Goal: Use online tool/utility: Utilize a website feature to perform a specific function

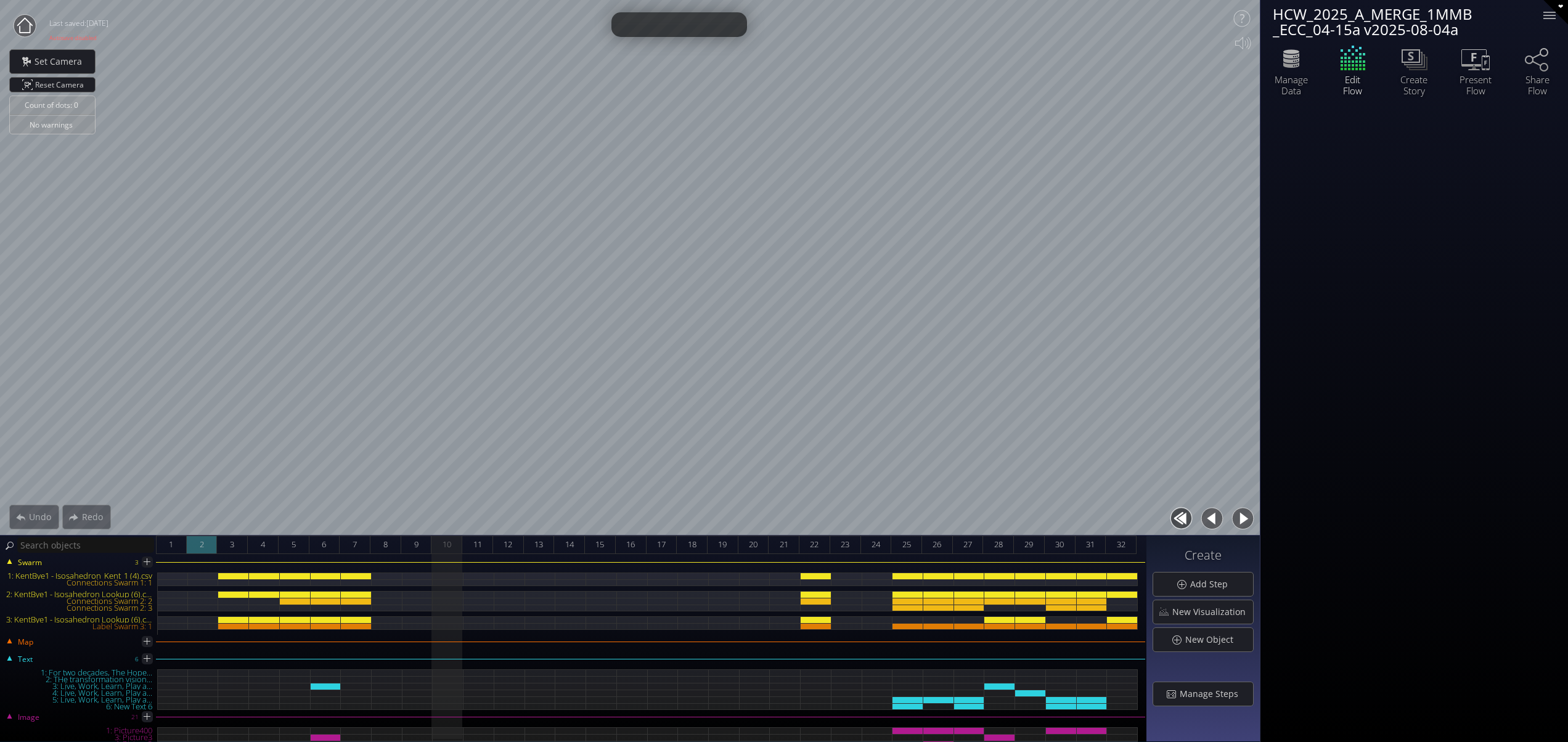
click at [198, 544] on div "2" at bounding box center [202, 545] width 31 height 19
click at [228, 541] on div "3" at bounding box center [232, 545] width 31 height 19
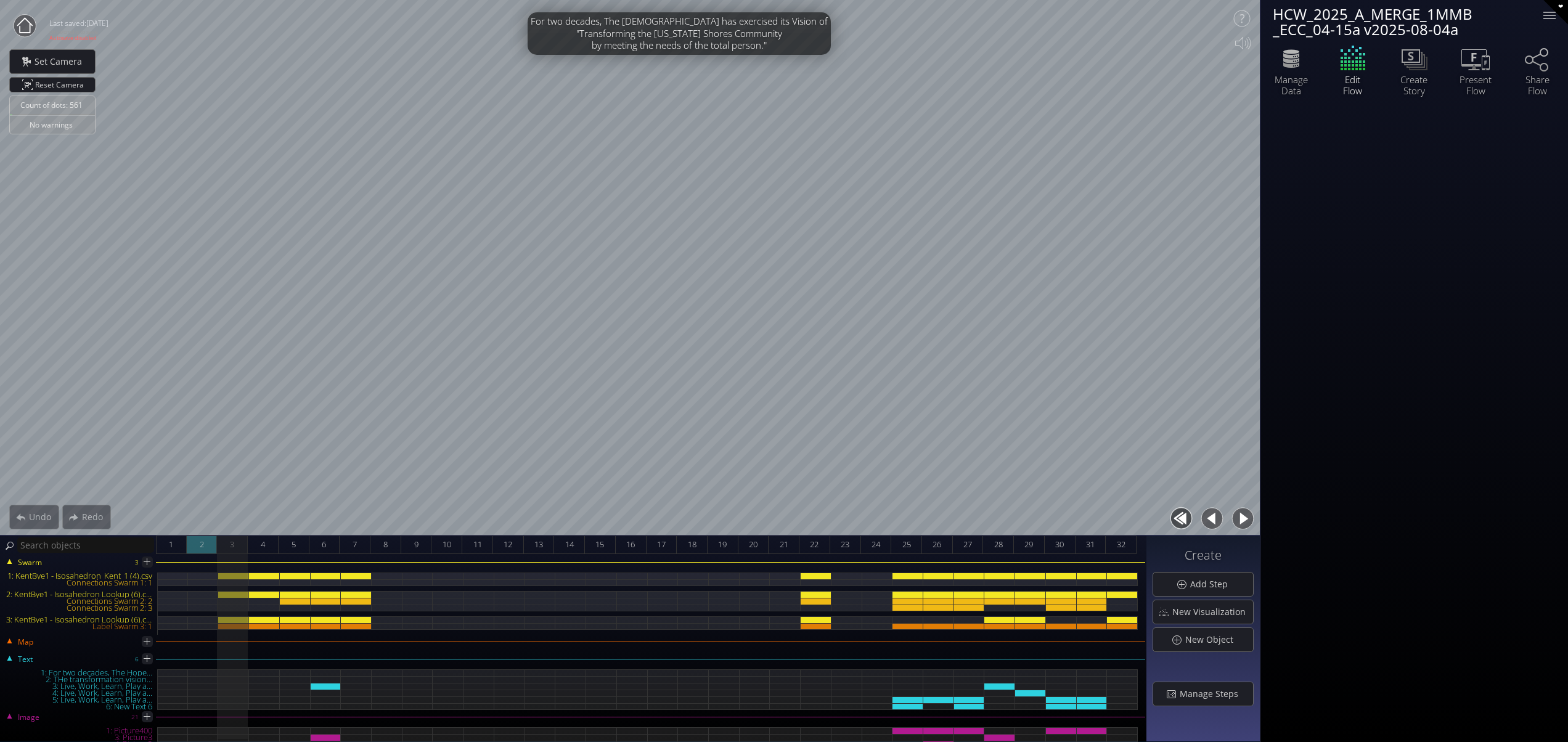
click at [195, 537] on div "2" at bounding box center [202, 545] width 31 height 19
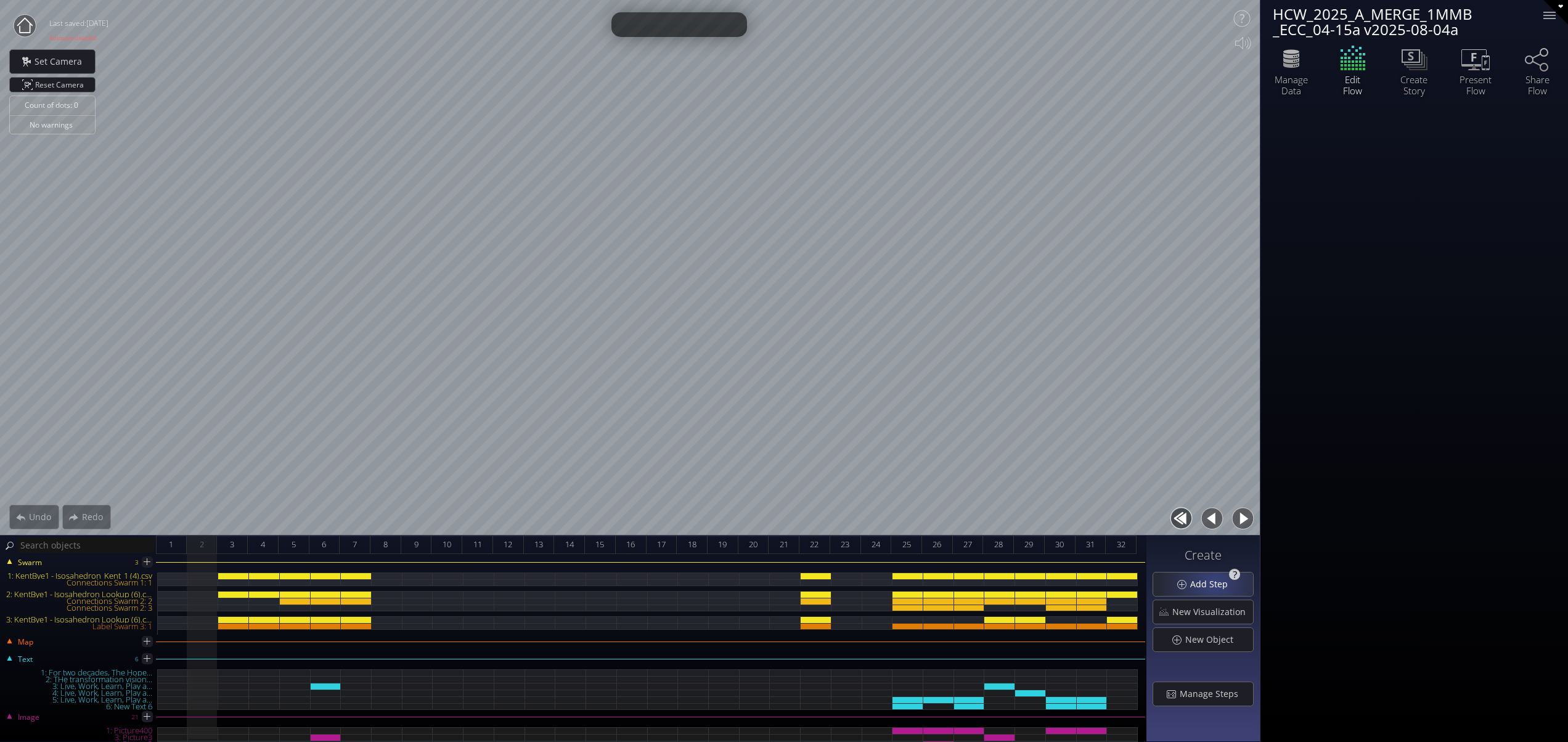
click at [1213, 585] on span "Add Step" at bounding box center [1212, 584] width 45 height 12
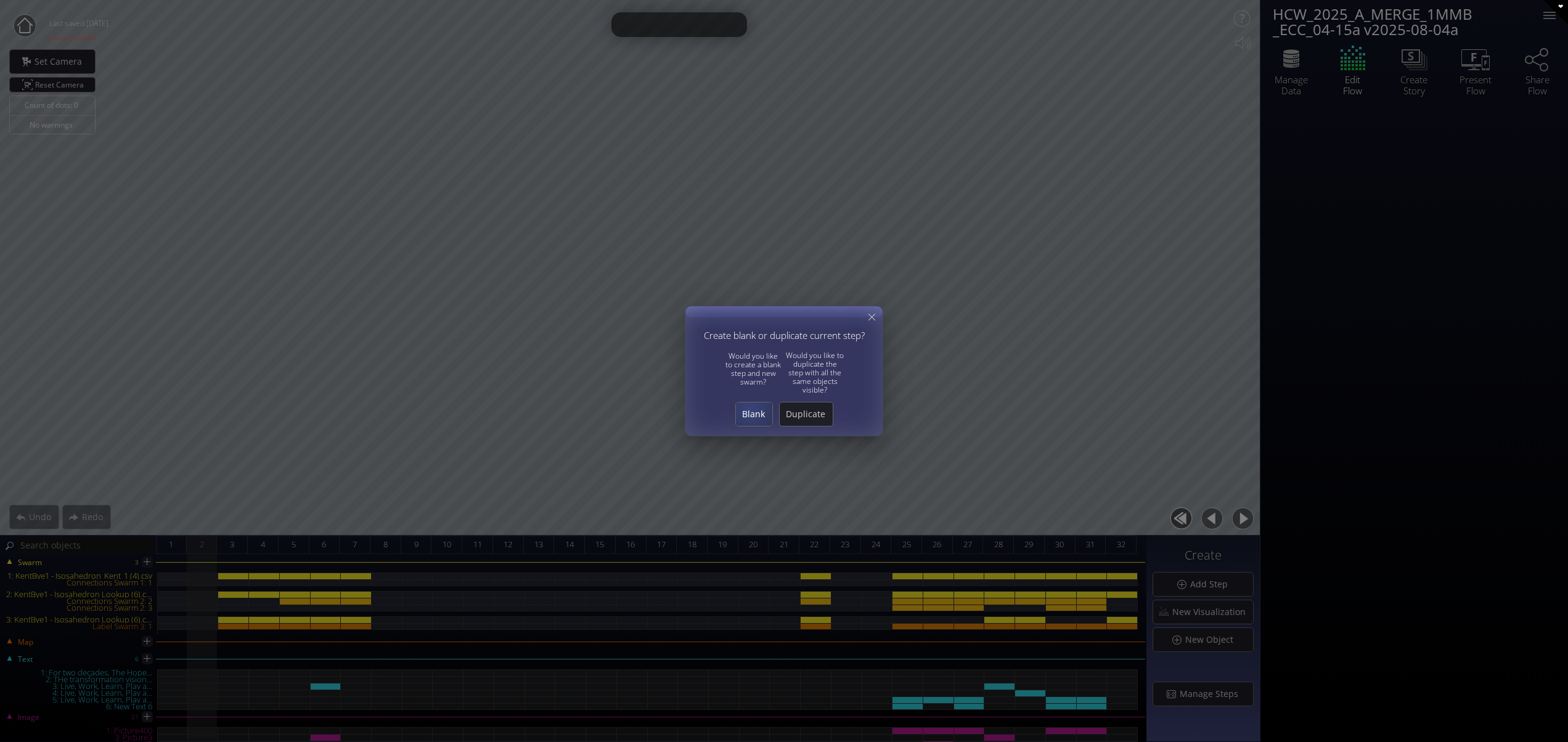
click at [749, 409] on span "Blank" at bounding box center [754, 414] width 36 height 12
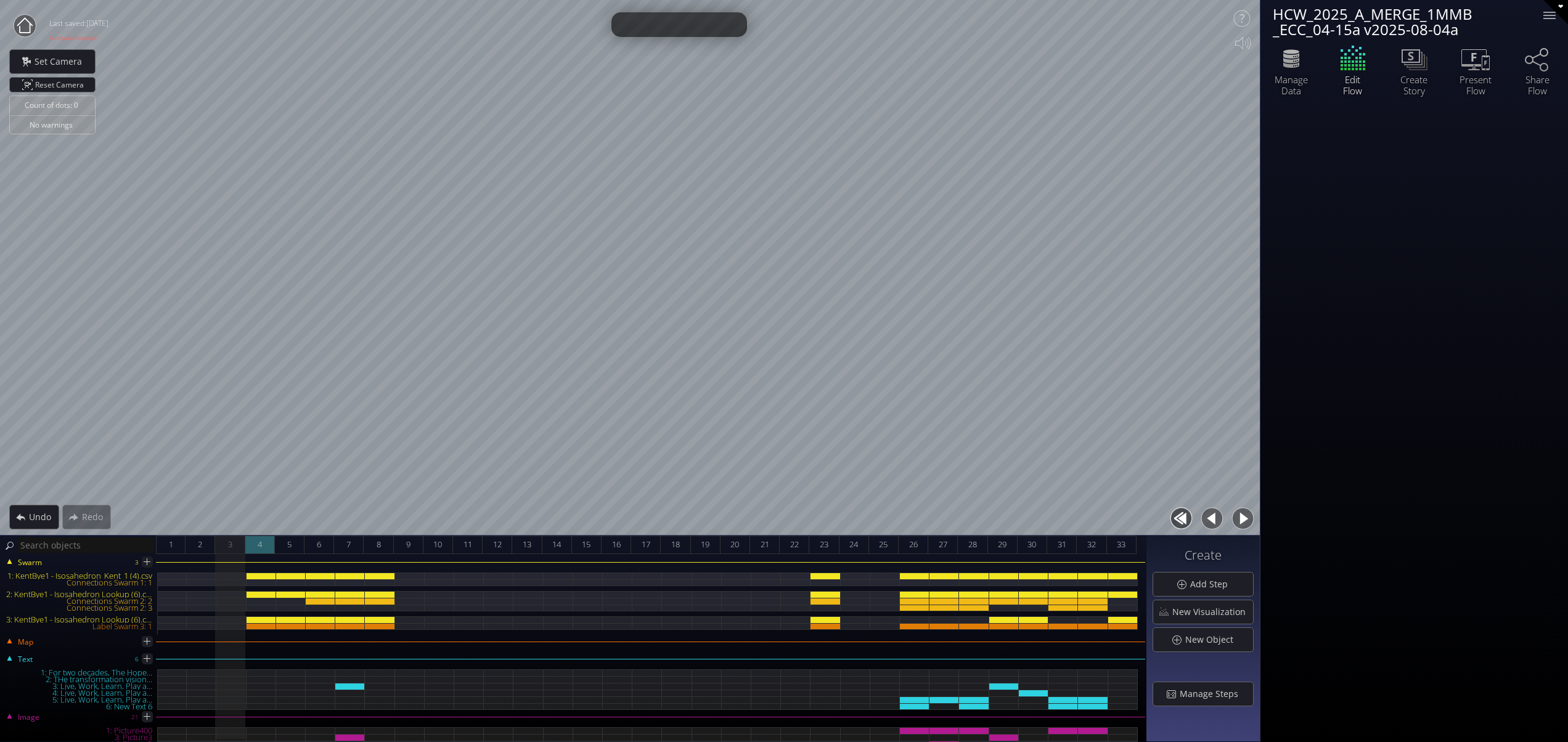
click at [263, 546] on div "4" at bounding box center [259, 545] width 30 height 19
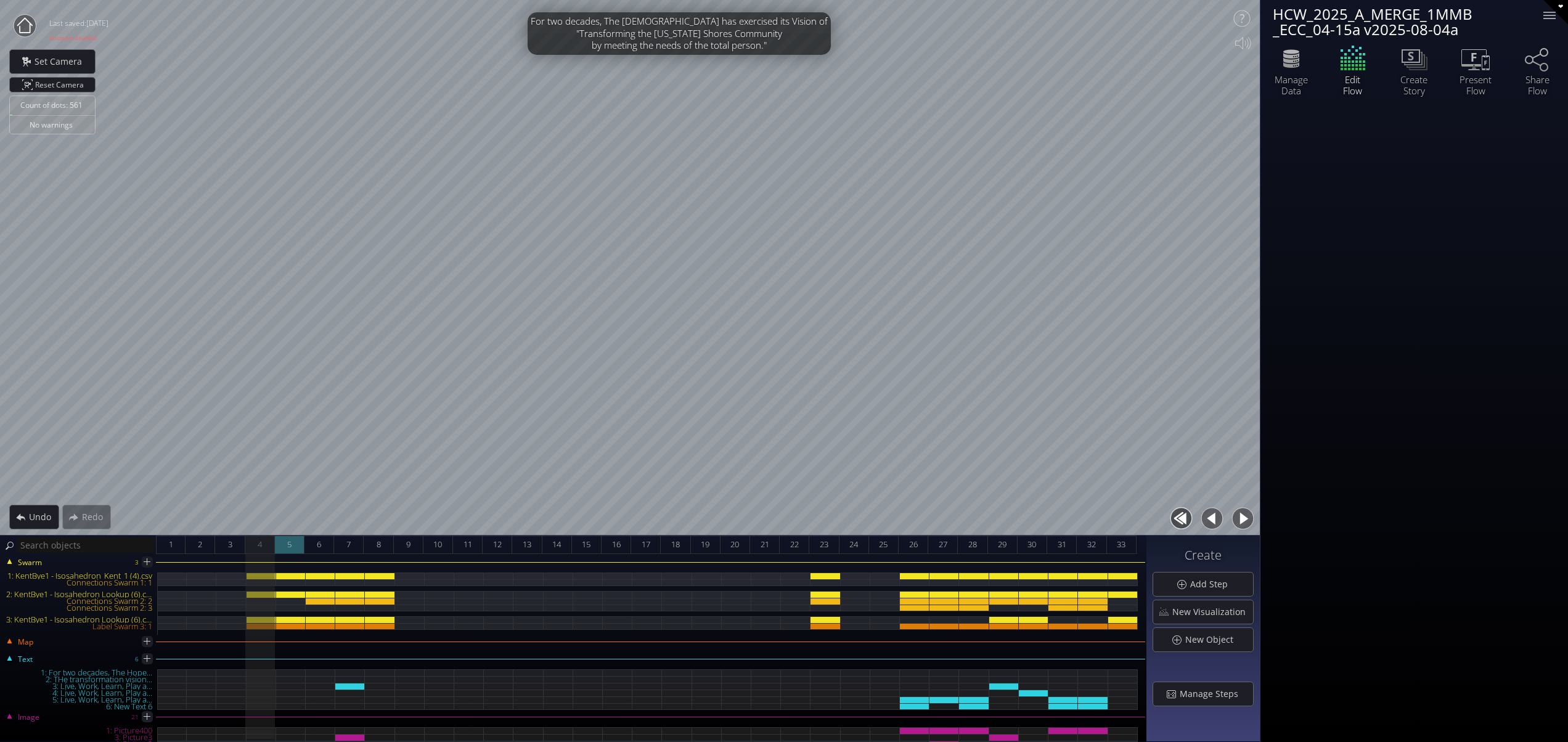
click at [284, 544] on div "5" at bounding box center [289, 545] width 30 height 19
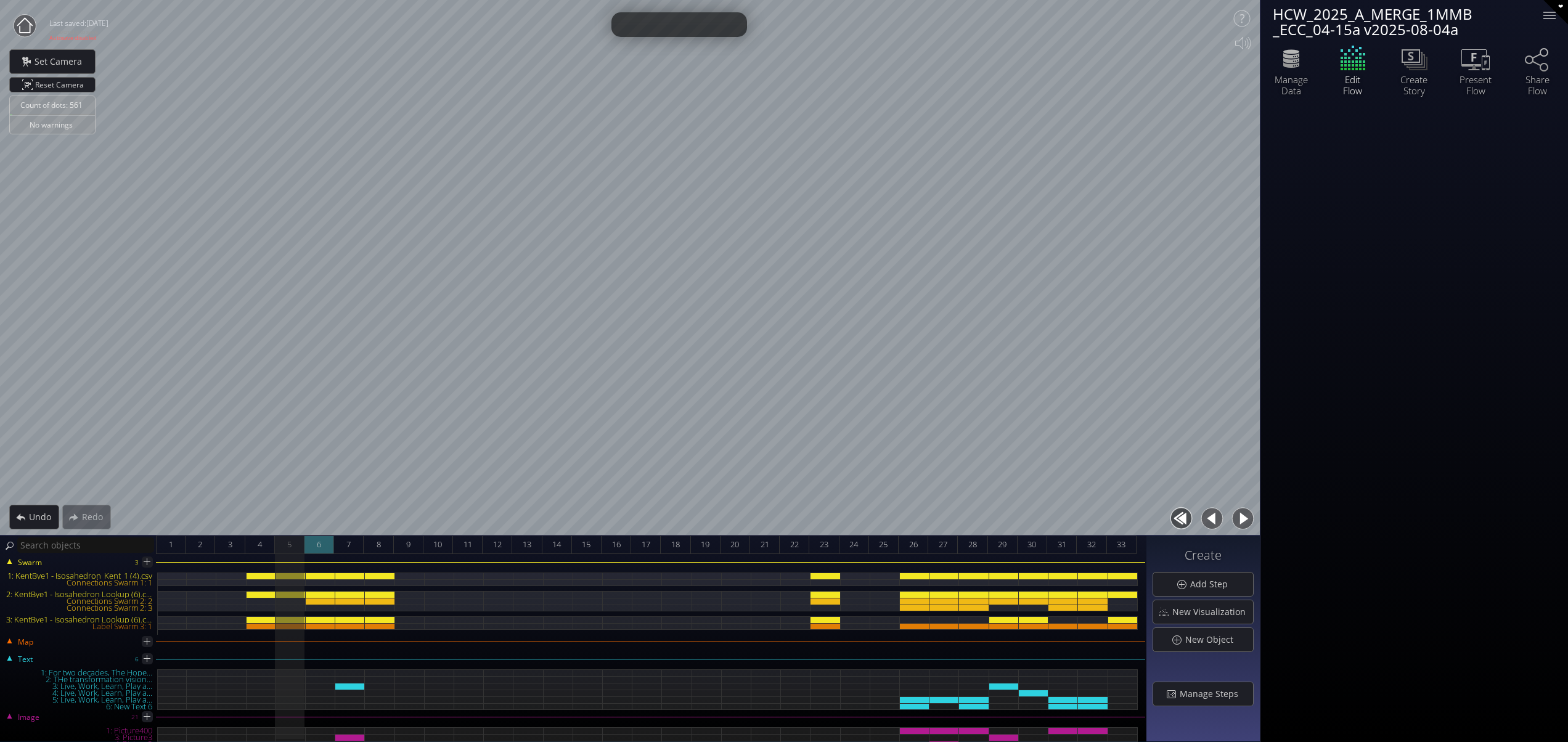
click at [318, 542] on span "6" at bounding box center [319, 544] width 4 height 15
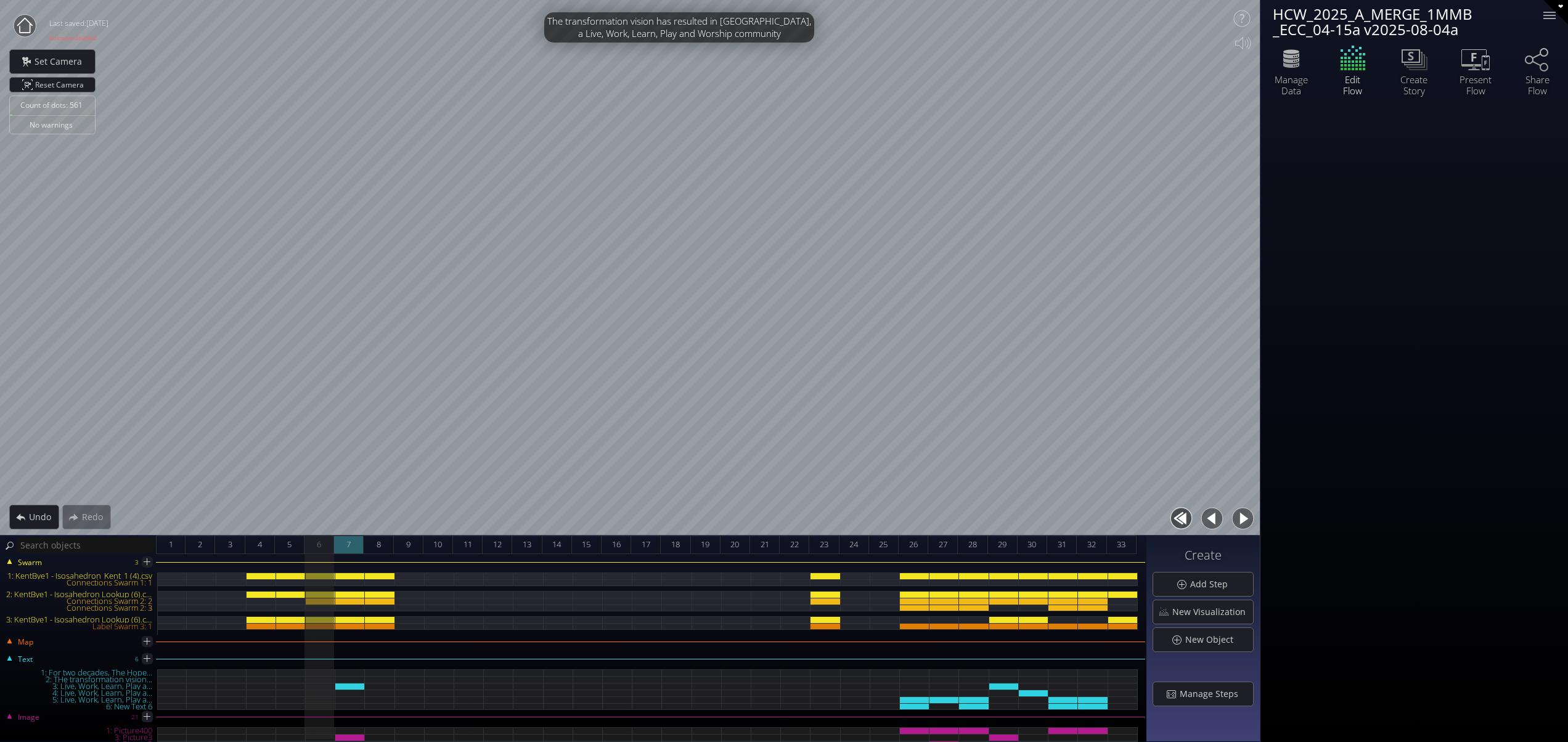
click at [347, 540] on span "7" at bounding box center [349, 544] width 4 height 15
click at [373, 547] on div "8" at bounding box center [379, 545] width 30 height 19
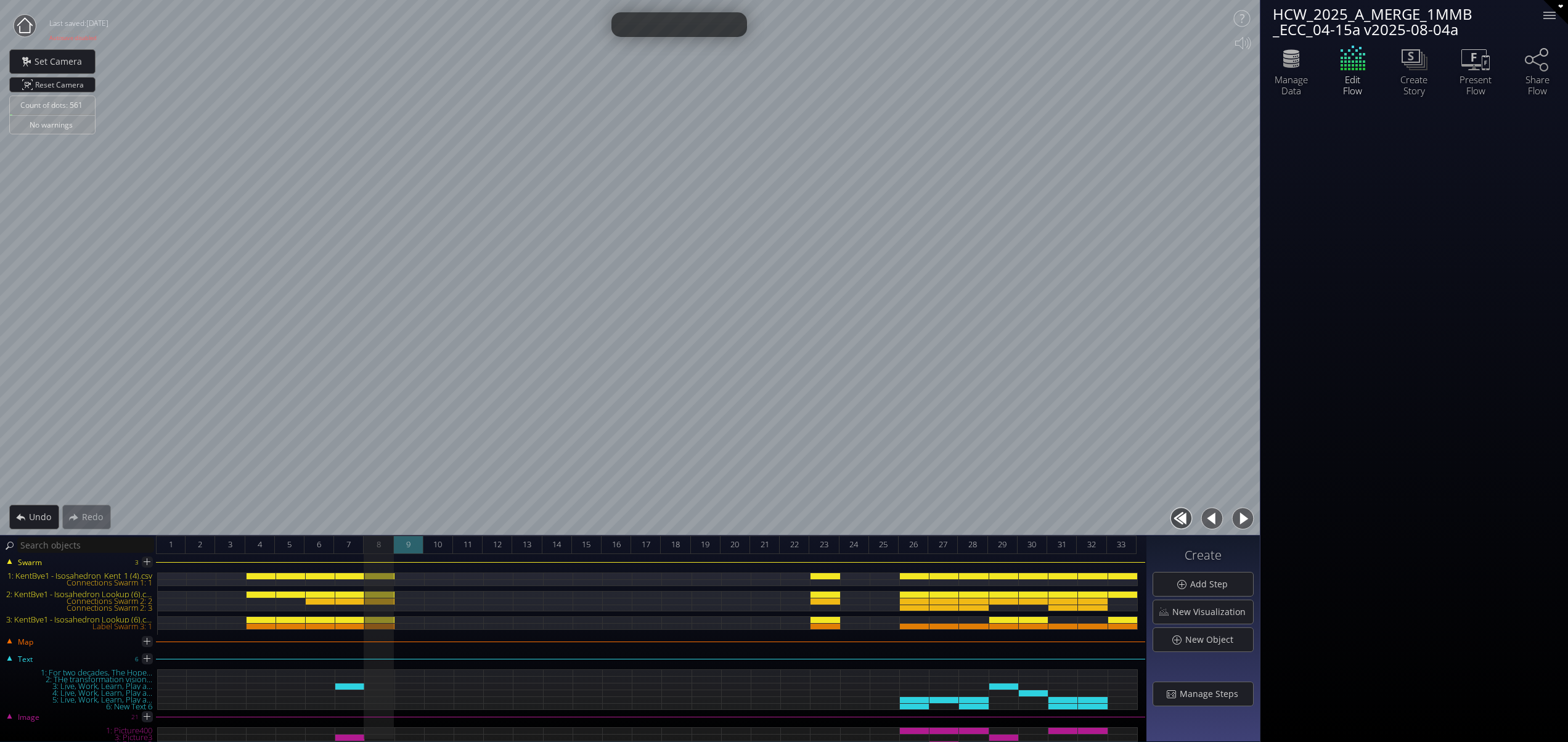
click at [399, 544] on div "9" at bounding box center [408, 545] width 30 height 19
drag, startPoint x: 410, startPoint y: 543, endPoint x: 426, endPoint y: 542, distance: 16.0
click at [415, 543] on div "9" at bounding box center [408, 545] width 30 height 19
drag, startPoint x: 434, startPoint y: 540, endPoint x: 452, endPoint y: 541, distance: 18.0
click at [434, 541] on span "10" at bounding box center [438, 544] width 9 height 15
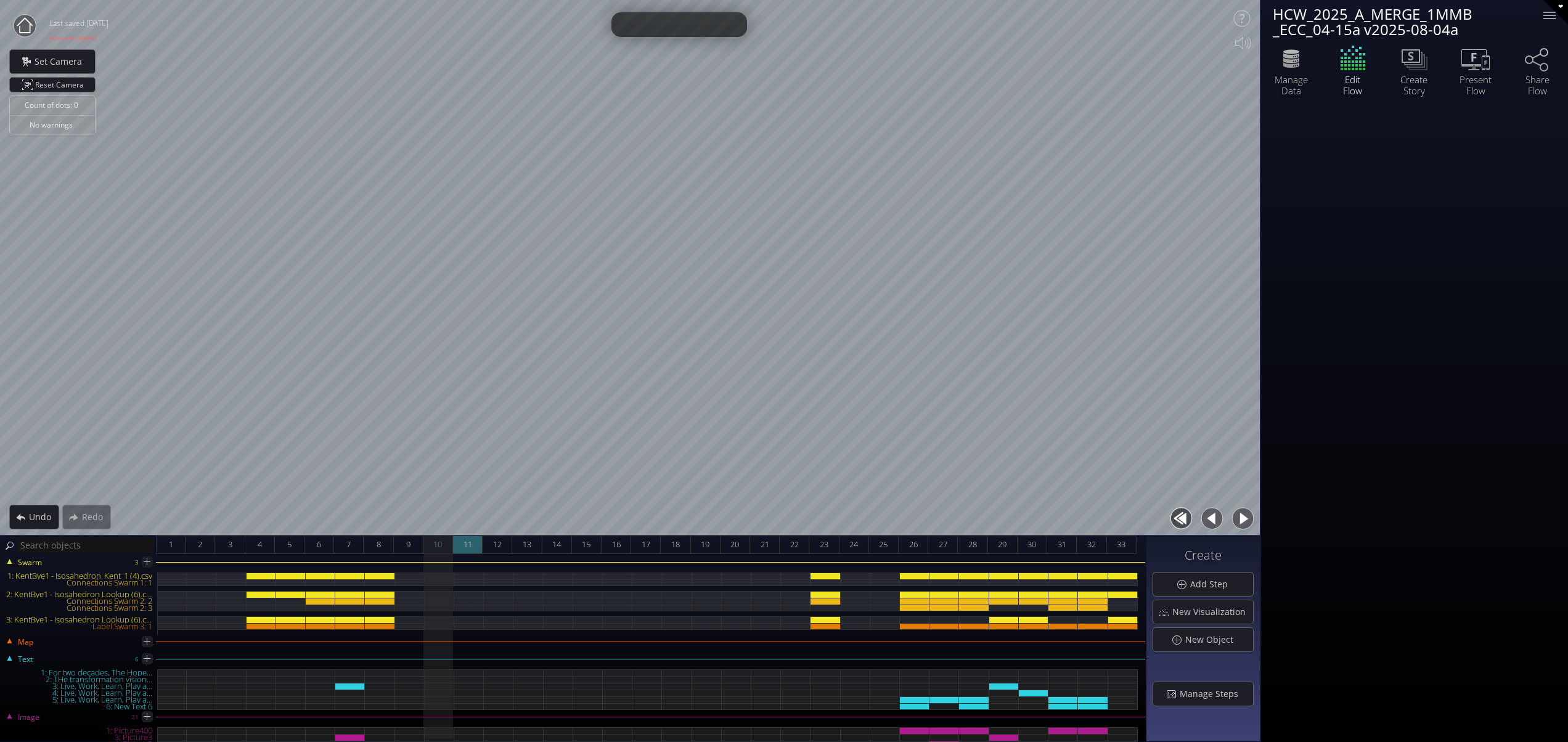
click at [462, 538] on div "11" at bounding box center [468, 545] width 30 height 19
click at [491, 537] on div "12" at bounding box center [498, 545] width 30 height 19
drag, startPoint x: 521, startPoint y: 540, endPoint x: 551, endPoint y: 540, distance: 30.0
click at [522, 540] on div "13" at bounding box center [527, 545] width 30 height 19
click at [557, 538] on span "14" at bounding box center [557, 544] width 9 height 15
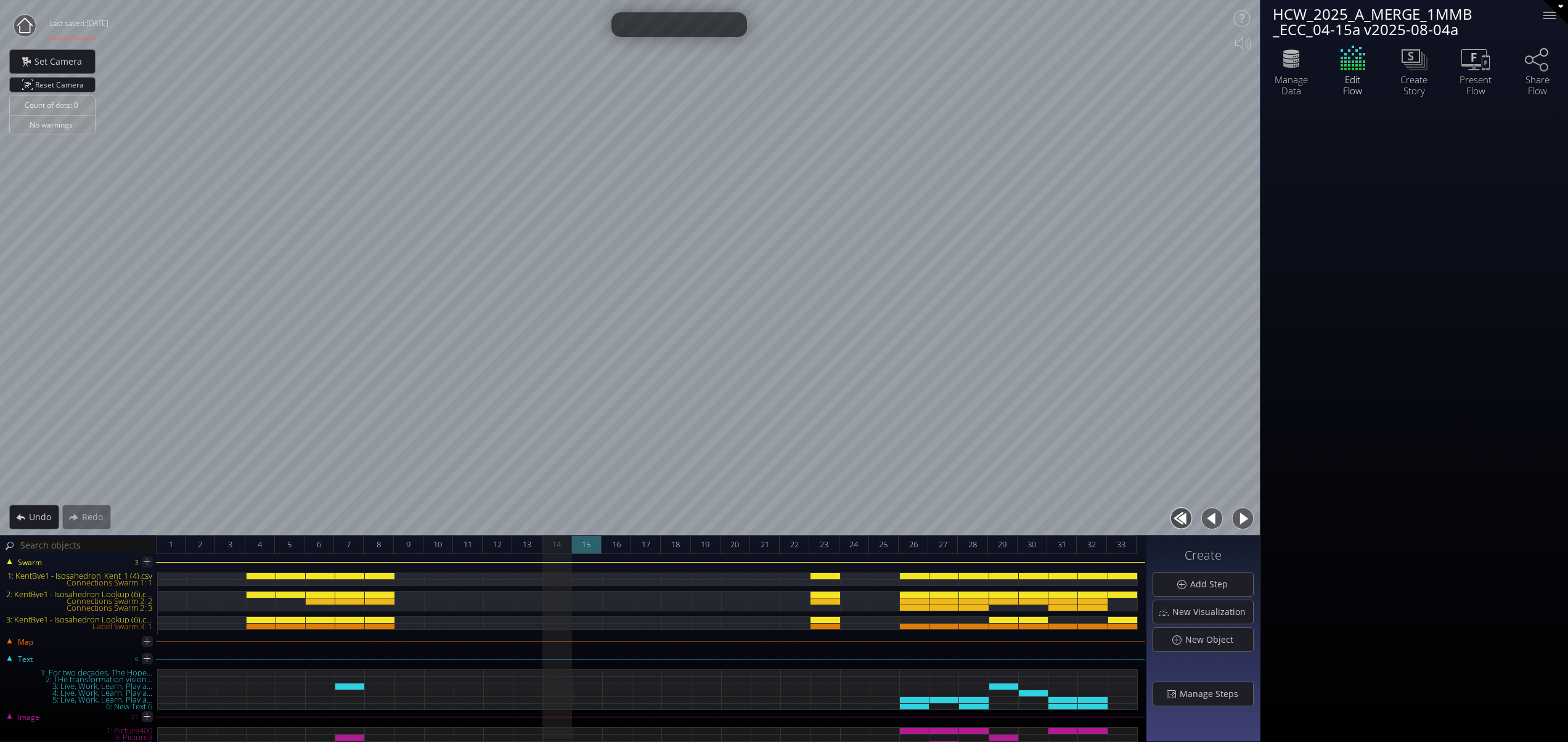
click at [591, 540] on span "15" at bounding box center [587, 544] width 9 height 15
click at [615, 538] on span "16" at bounding box center [617, 544] width 9 height 15
click at [1222, 696] on span "Manage Steps" at bounding box center [1213, 693] width 67 height 12
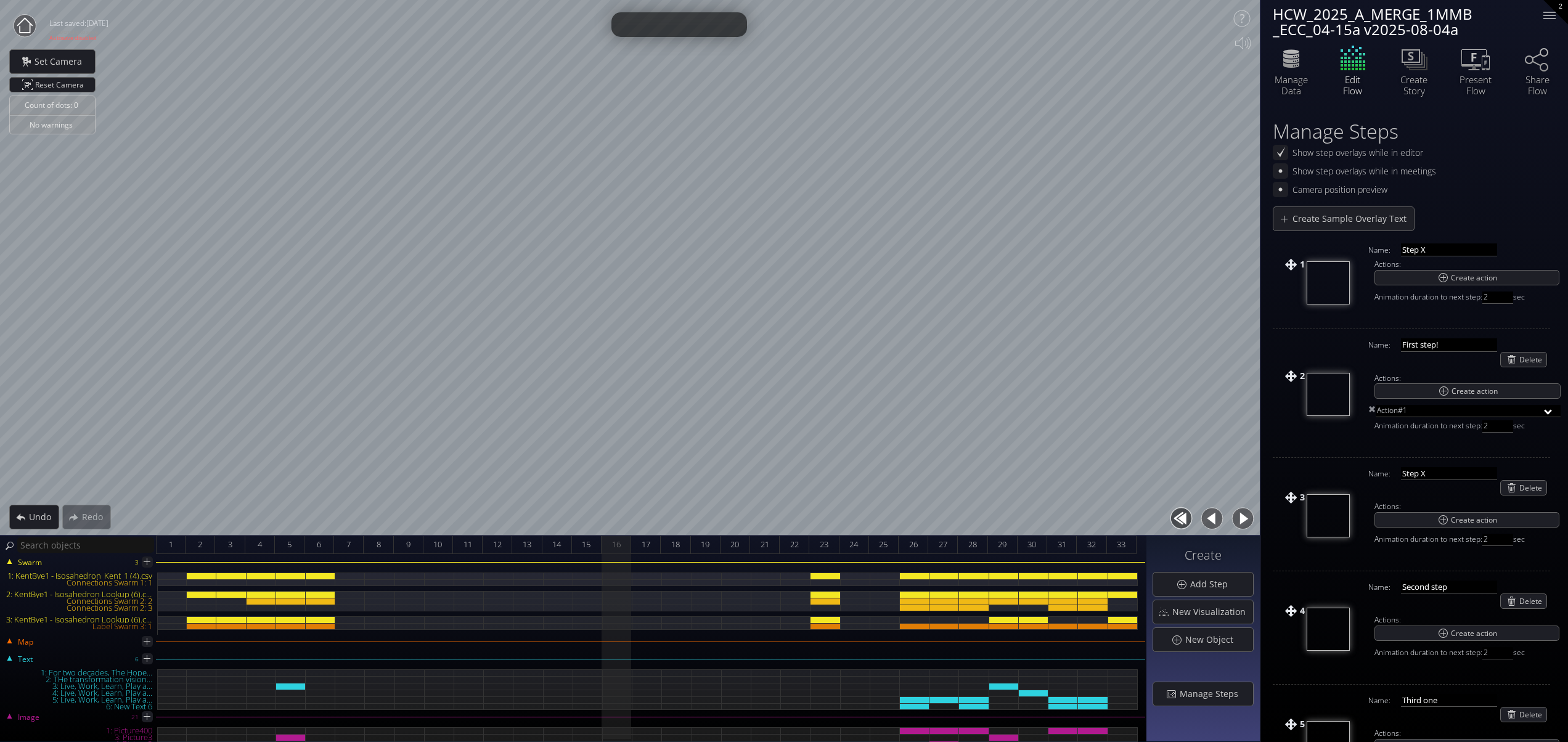
click at [1330, 287] on img at bounding box center [1328, 282] width 43 height 43
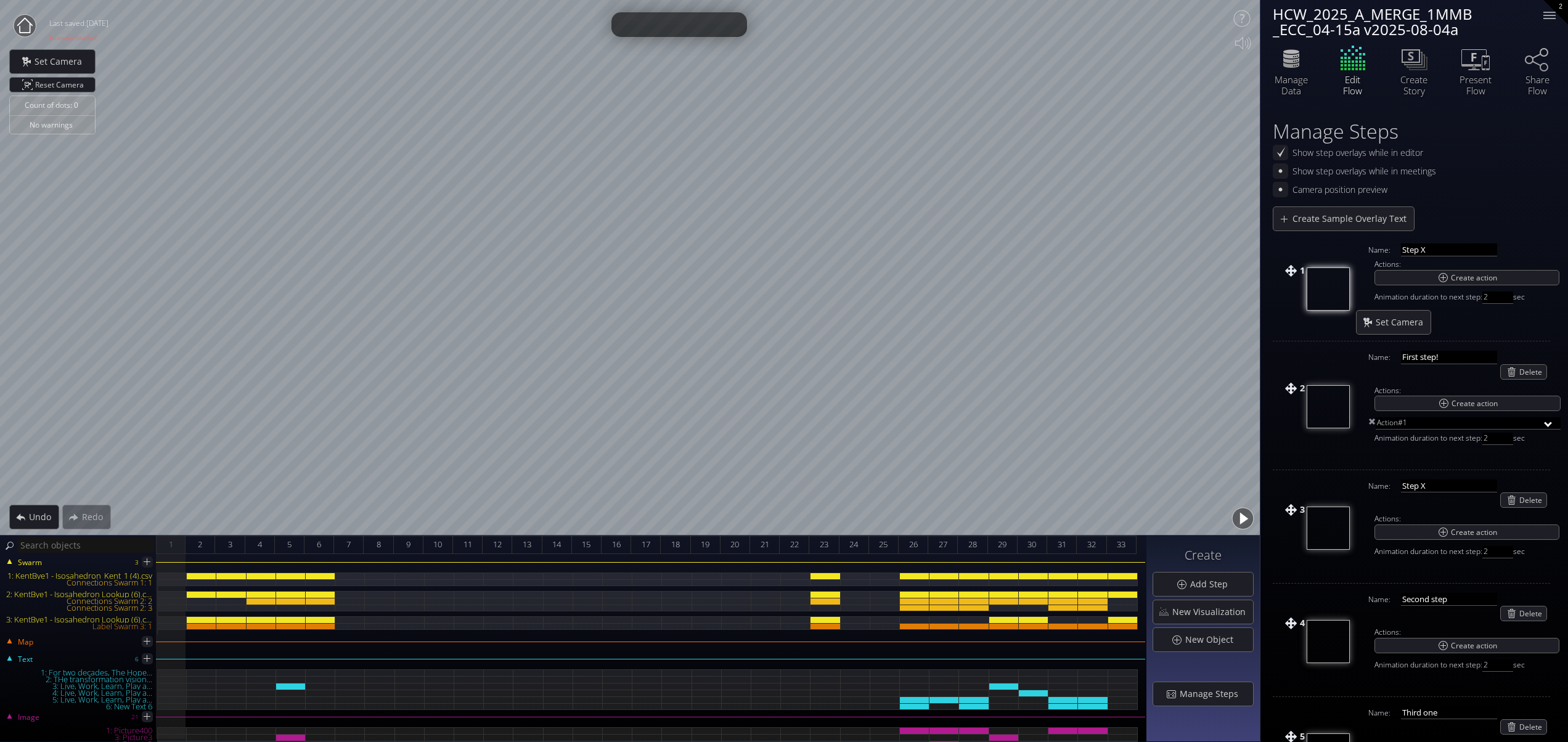
click at [1321, 287] on img at bounding box center [1328, 288] width 43 height 43
click at [173, 536] on div "1" at bounding box center [170, 545] width 30 height 19
click at [175, 537] on div "1" at bounding box center [170, 545] width 30 height 19
click at [198, 538] on span "2" at bounding box center [200, 544] width 4 height 15
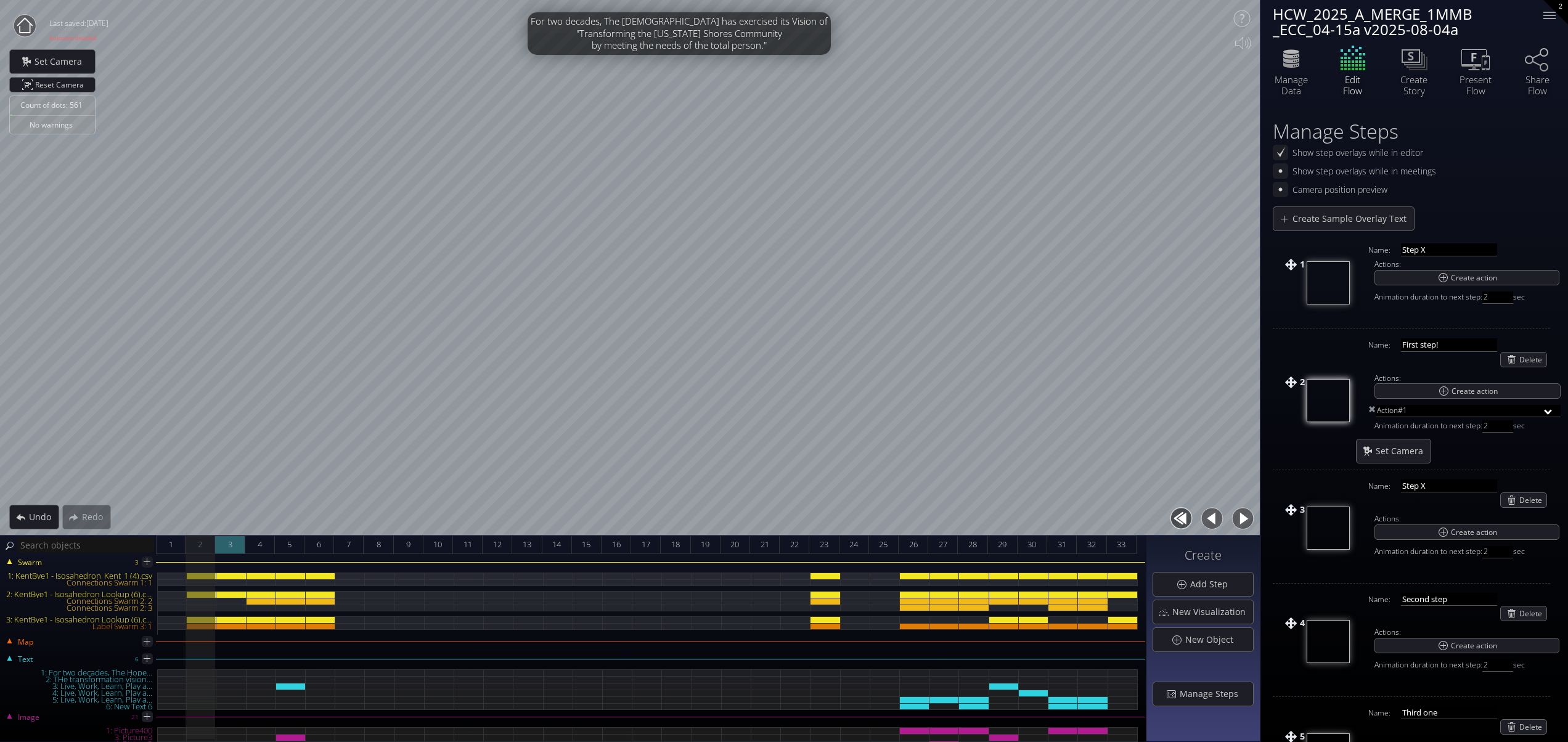
click at [230, 543] on span "3" at bounding box center [230, 544] width 4 height 15
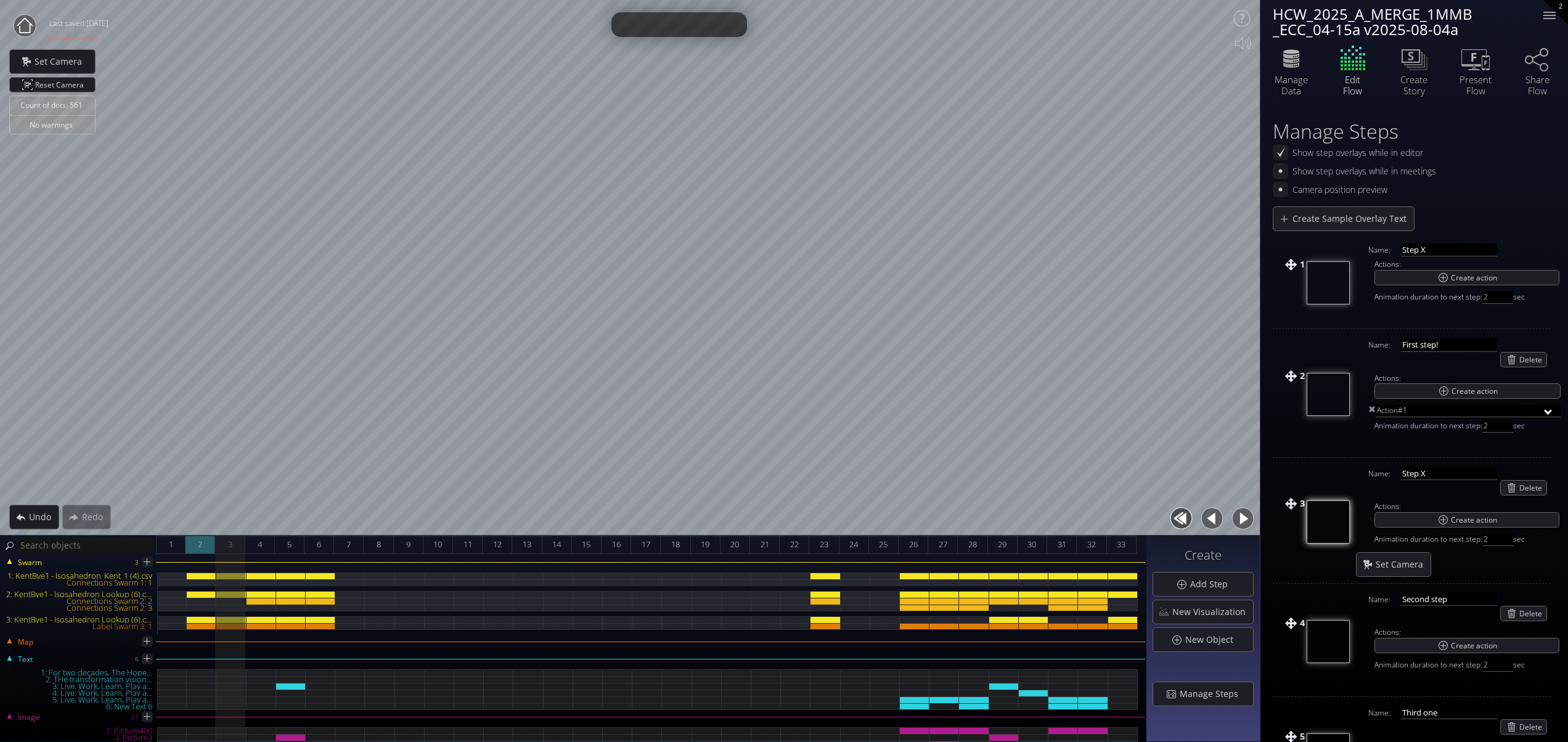
click at [196, 543] on div "2" at bounding box center [200, 545] width 30 height 19
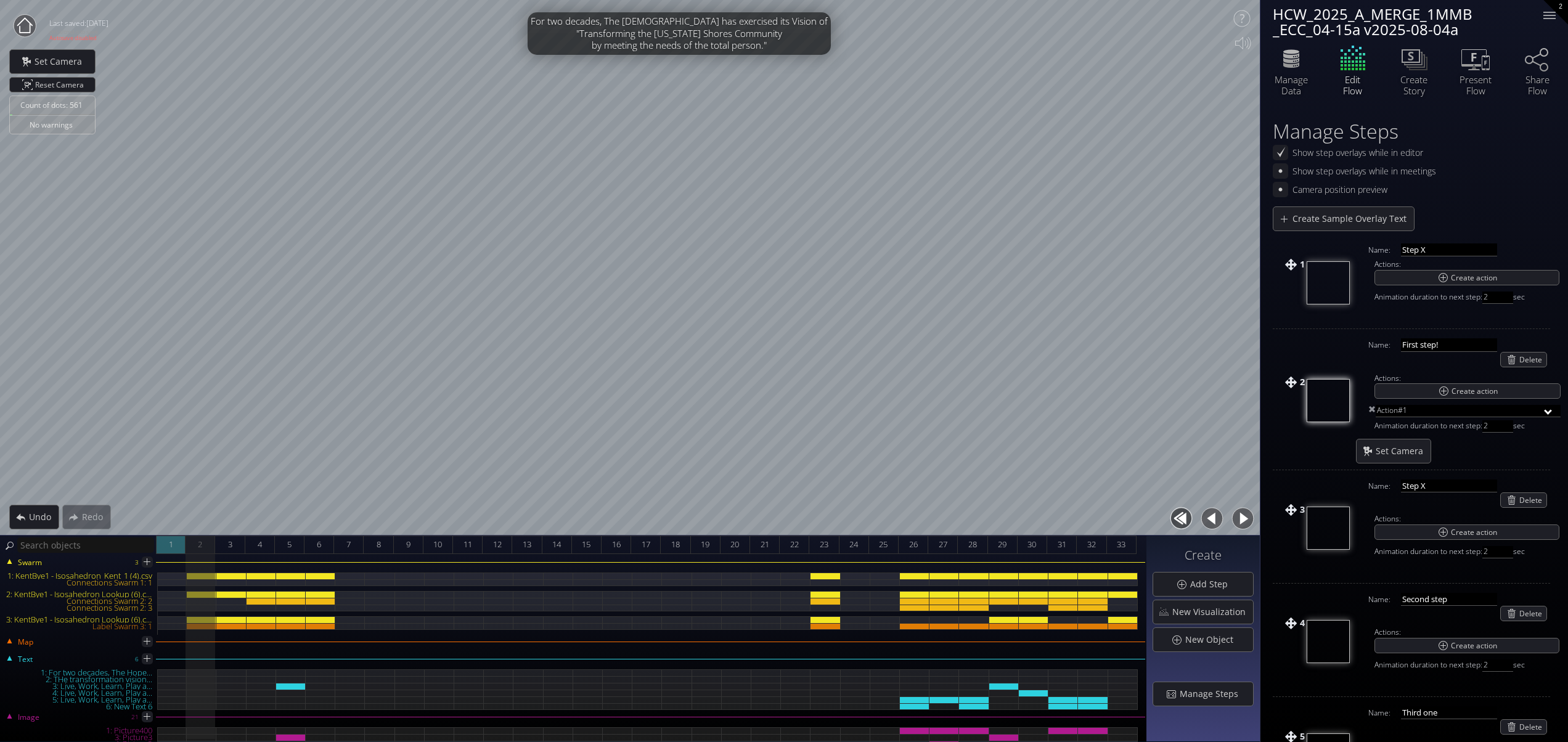
click at [173, 542] on div "1" at bounding box center [170, 545] width 30 height 19
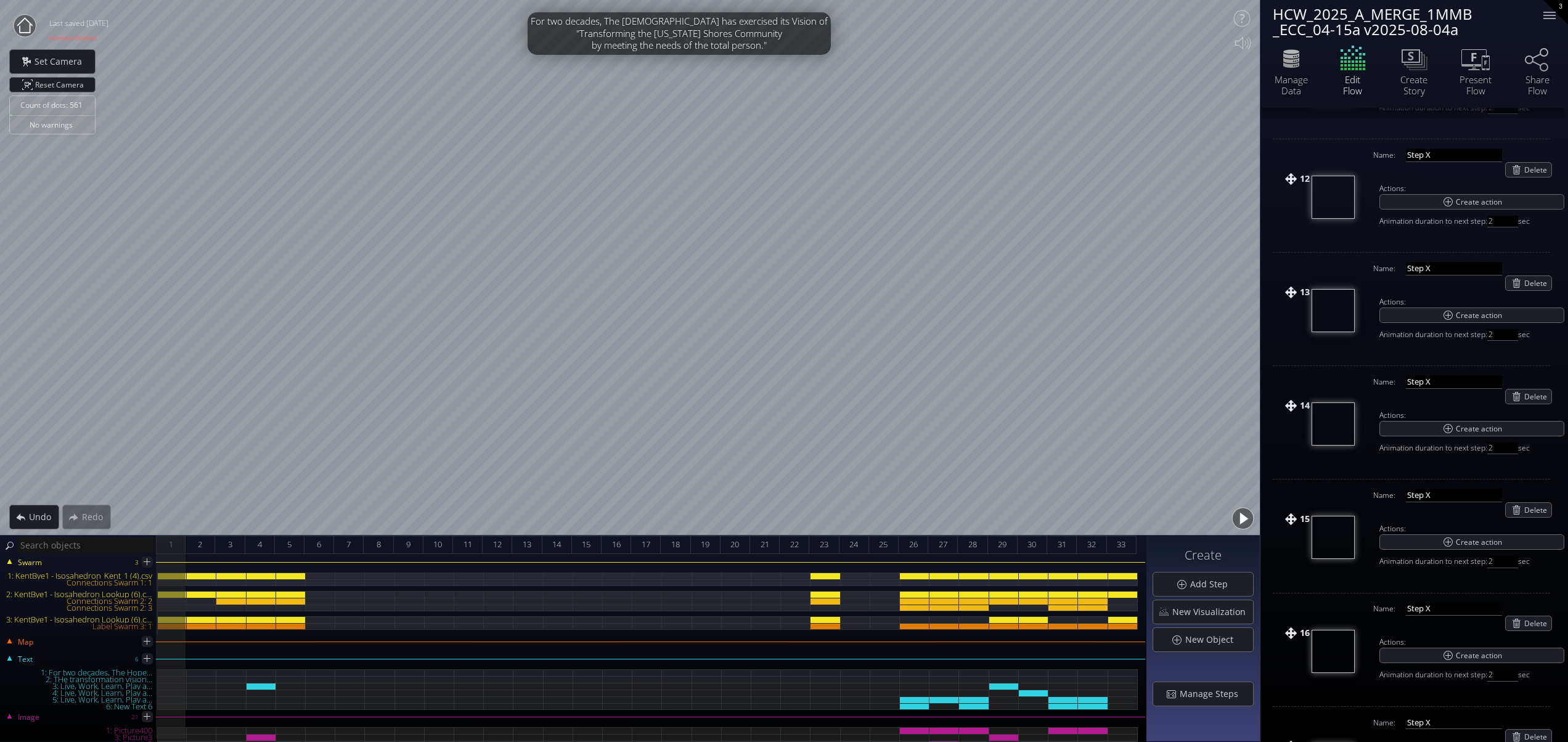
scroll to position [1345, 0]
click at [1328, 540] on img at bounding box center [1333, 543] width 43 height 43
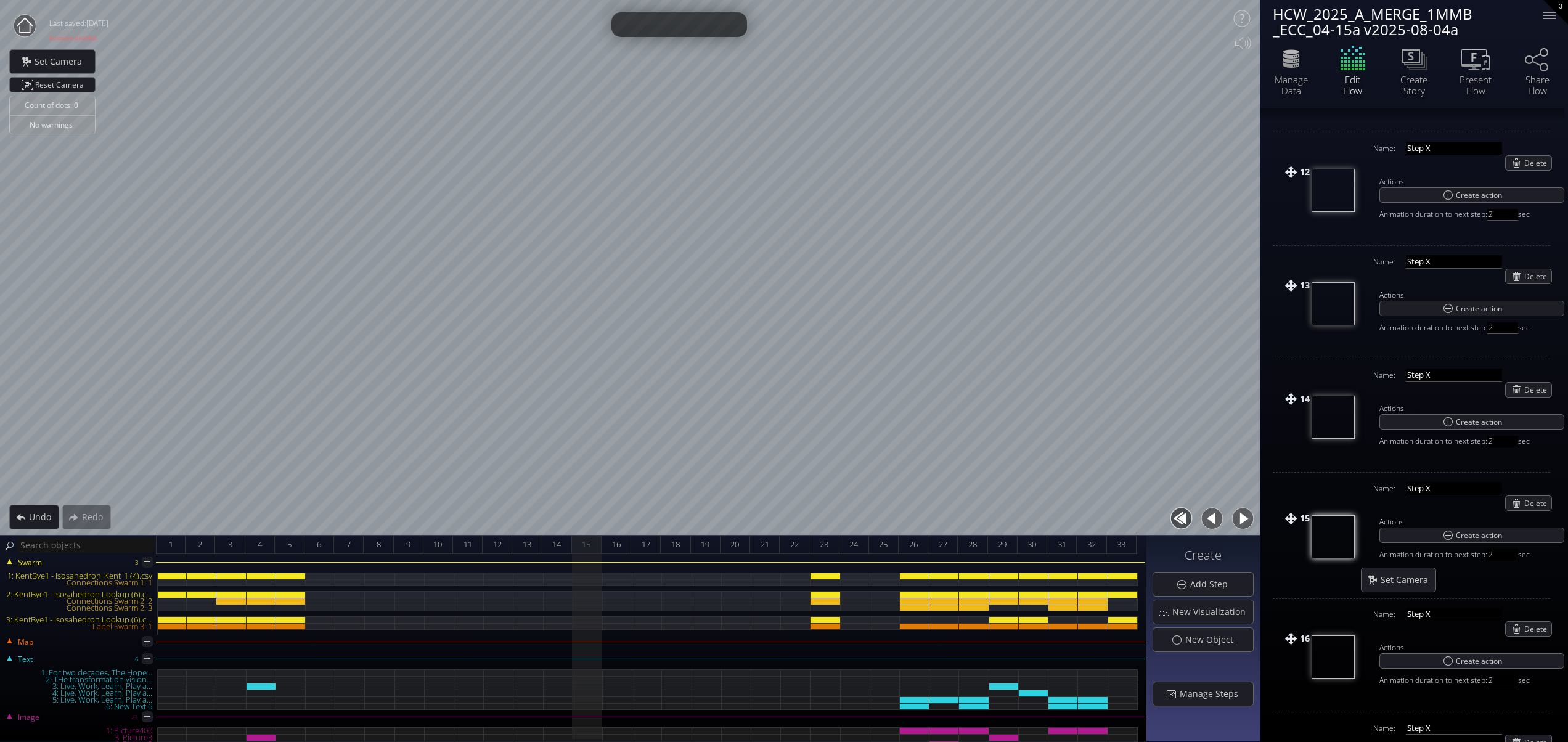
scroll to position [1333, 0]
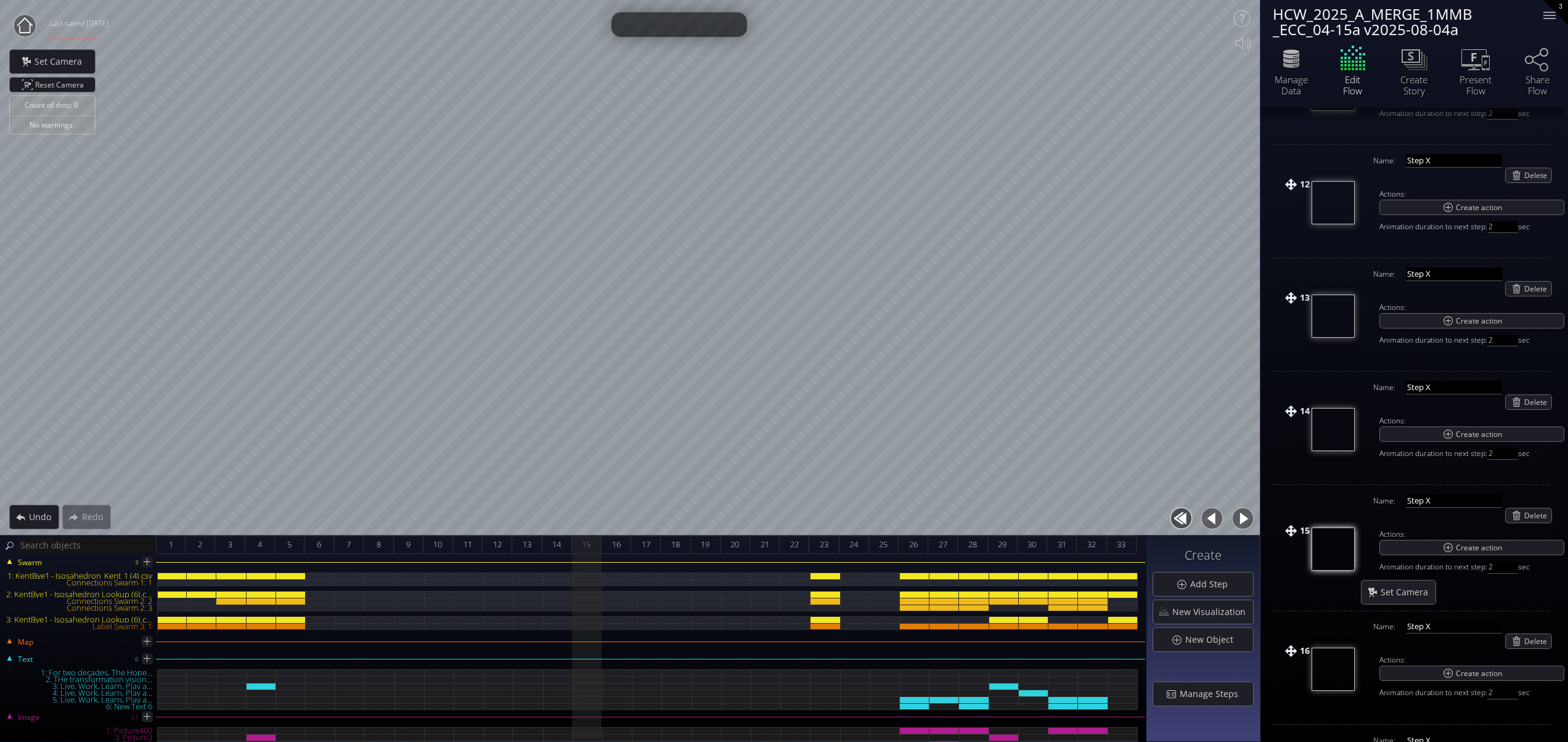
click at [1334, 441] on img at bounding box center [1333, 430] width 43 height 43
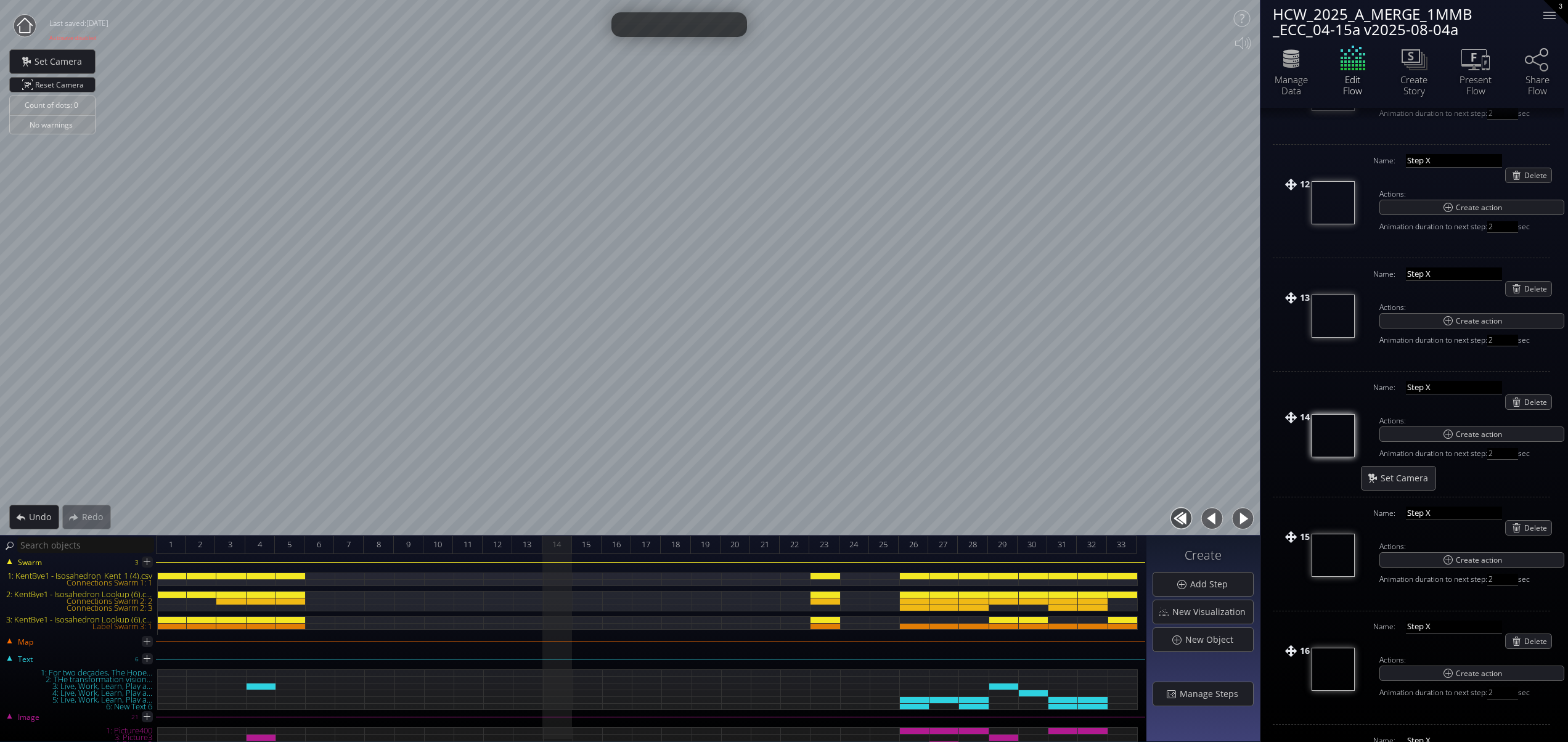
click at [1328, 663] on img at bounding box center [1333, 669] width 43 height 43
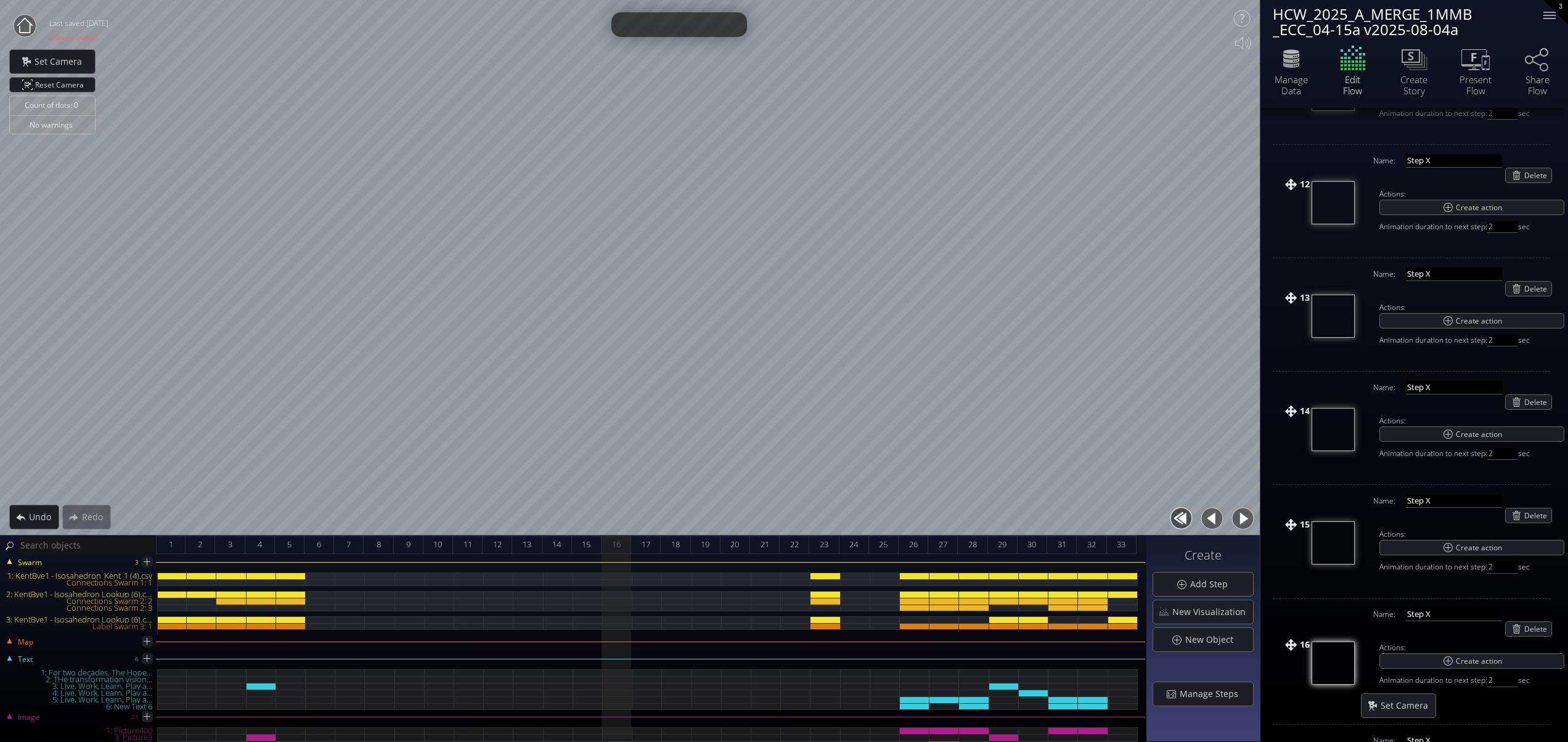
scroll to position [1950, 0]
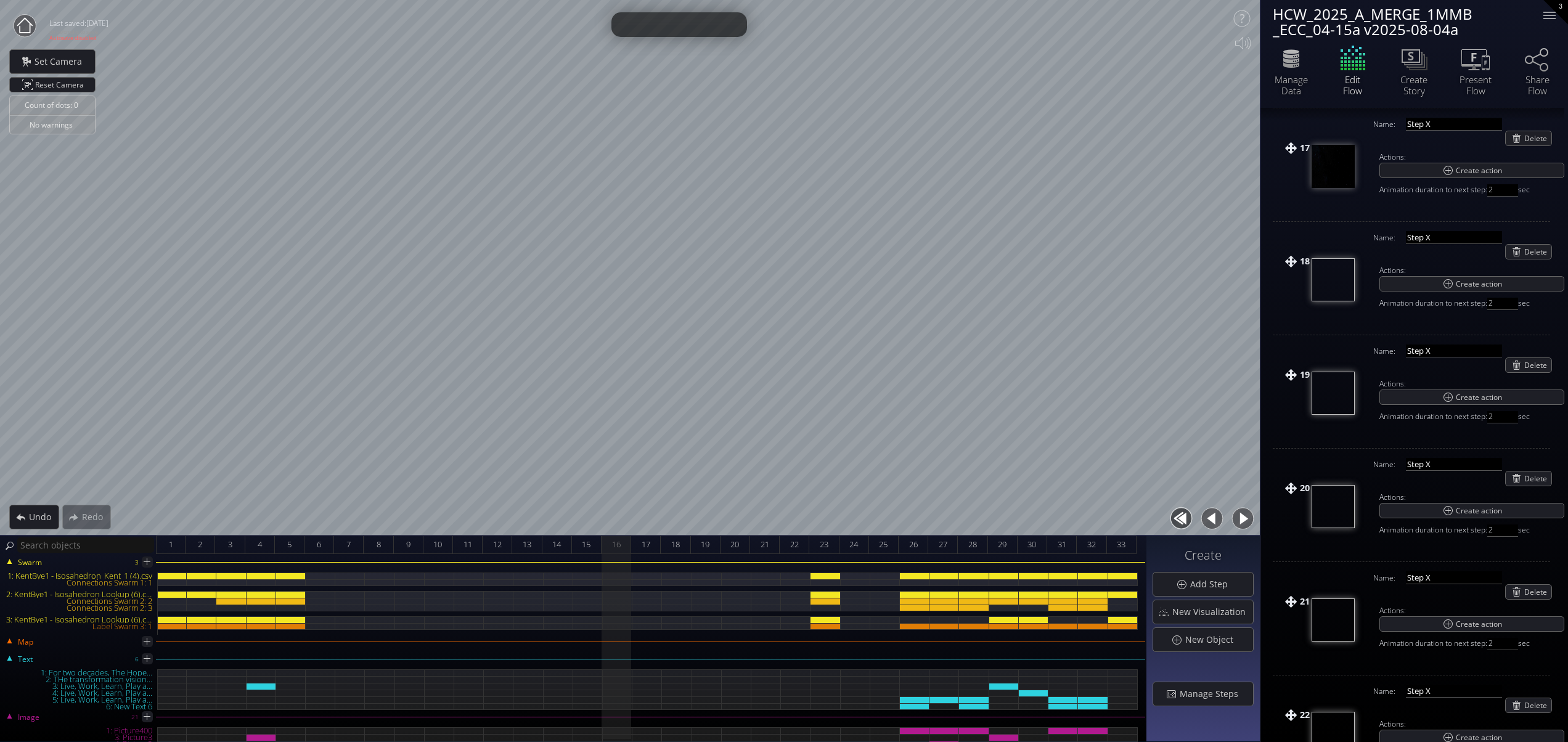
click at [1348, 519] on img at bounding box center [1333, 507] width 43 height 43
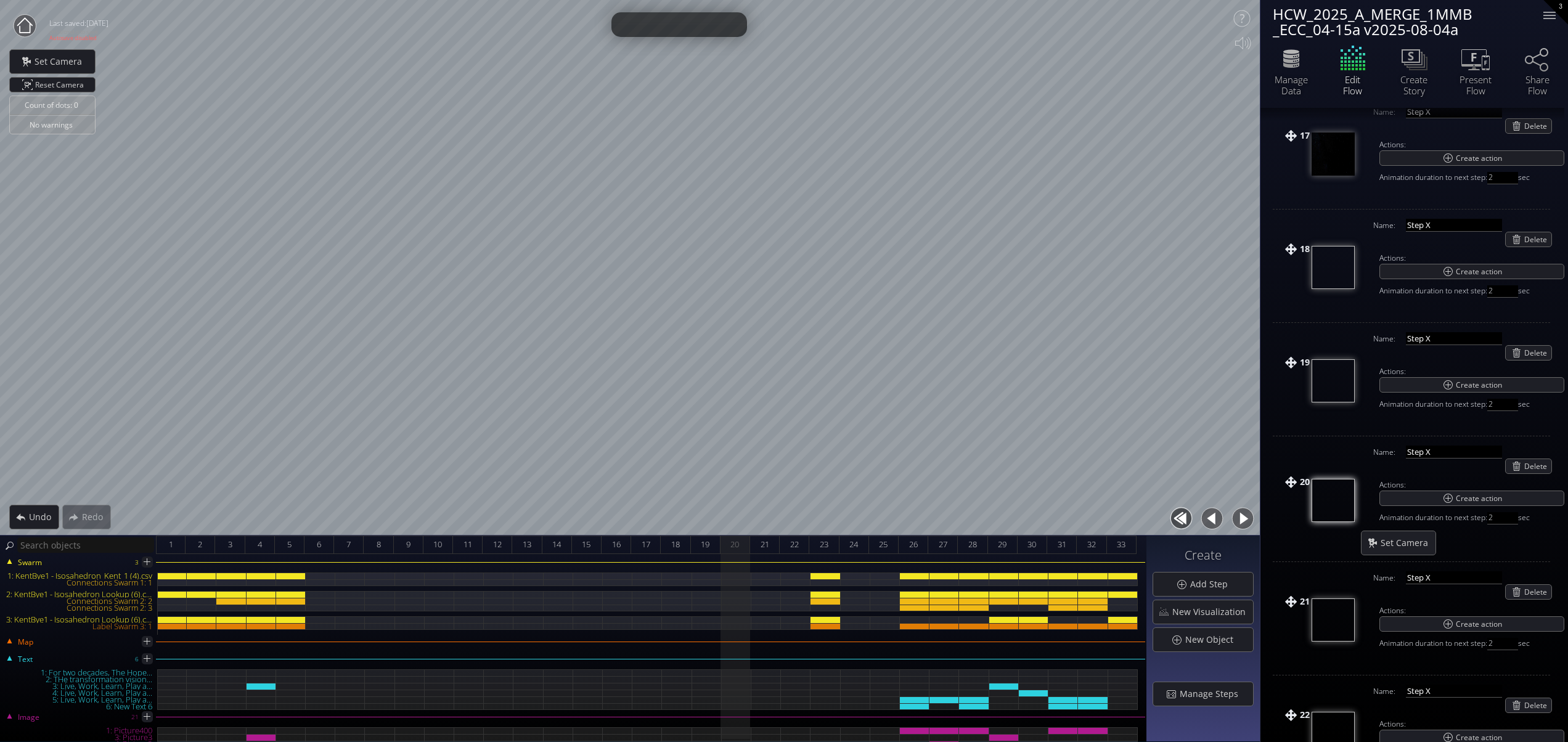
click at [1332, 621] on img at bounding box center [1333, 620] width 43 height 43
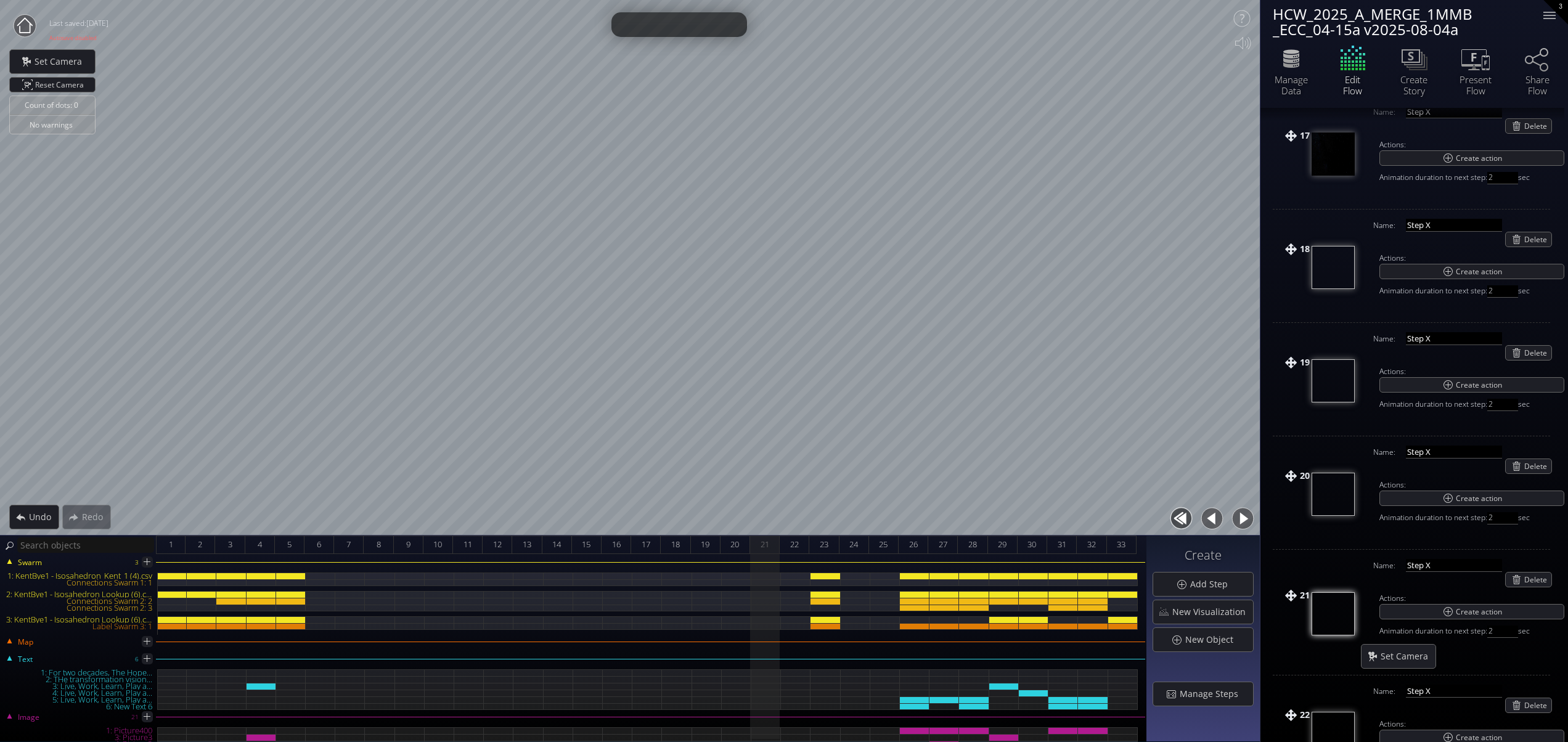
click at [1341, 372] on img at bounding box center [1333, 381] width 43 height 43
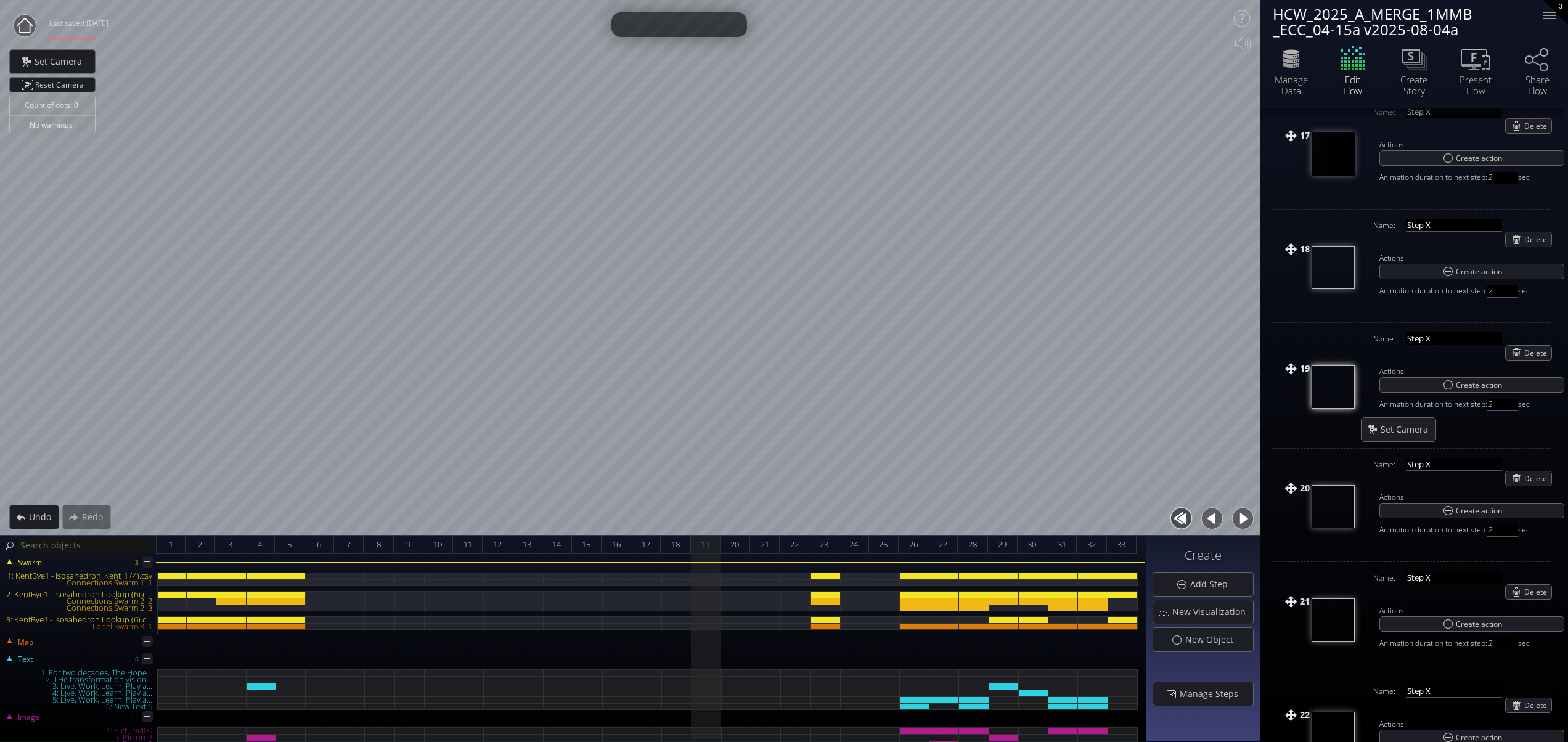
click at [1334, 282] on img at bounding box center [1333, 267] width 43 height 43
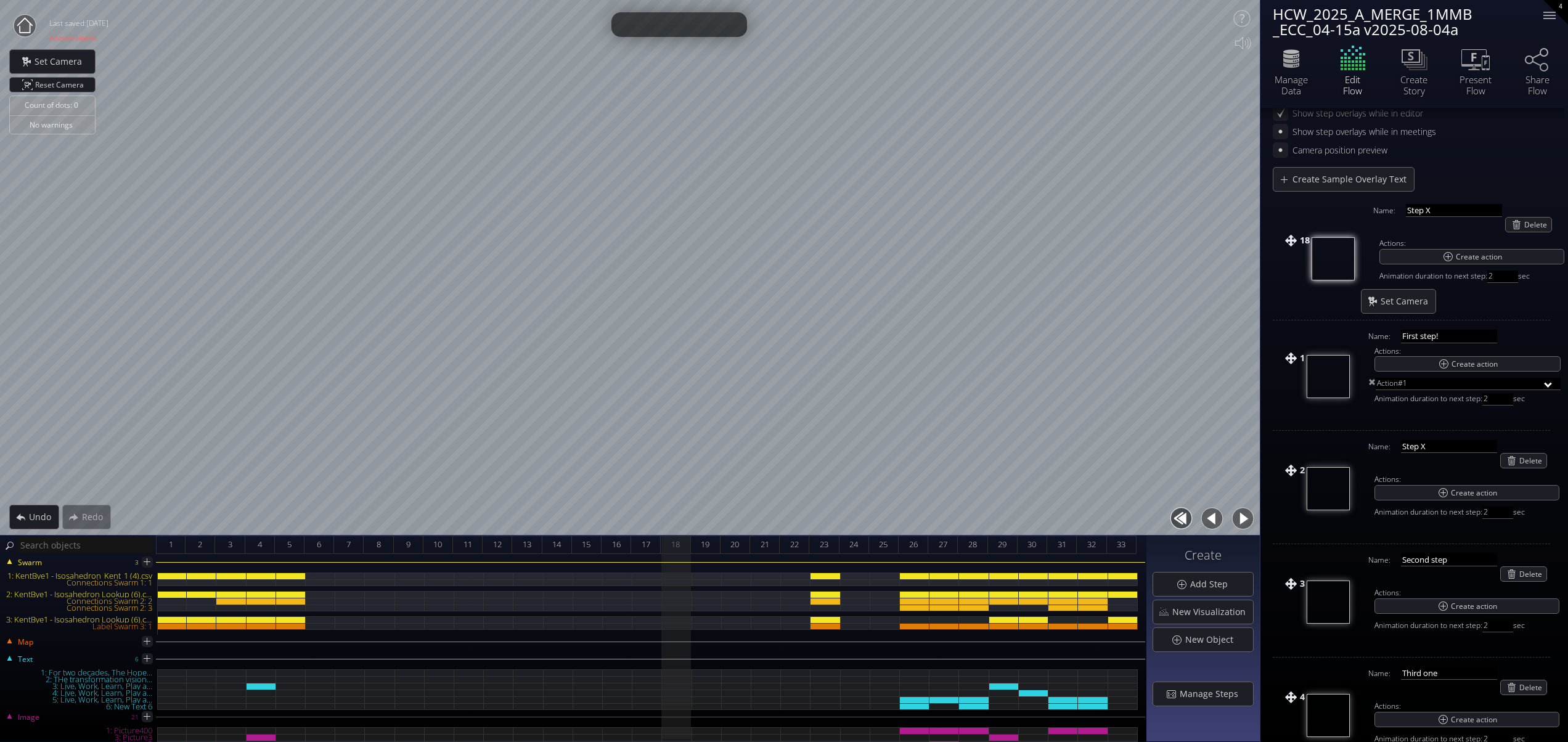
scroll to position [0, 0]
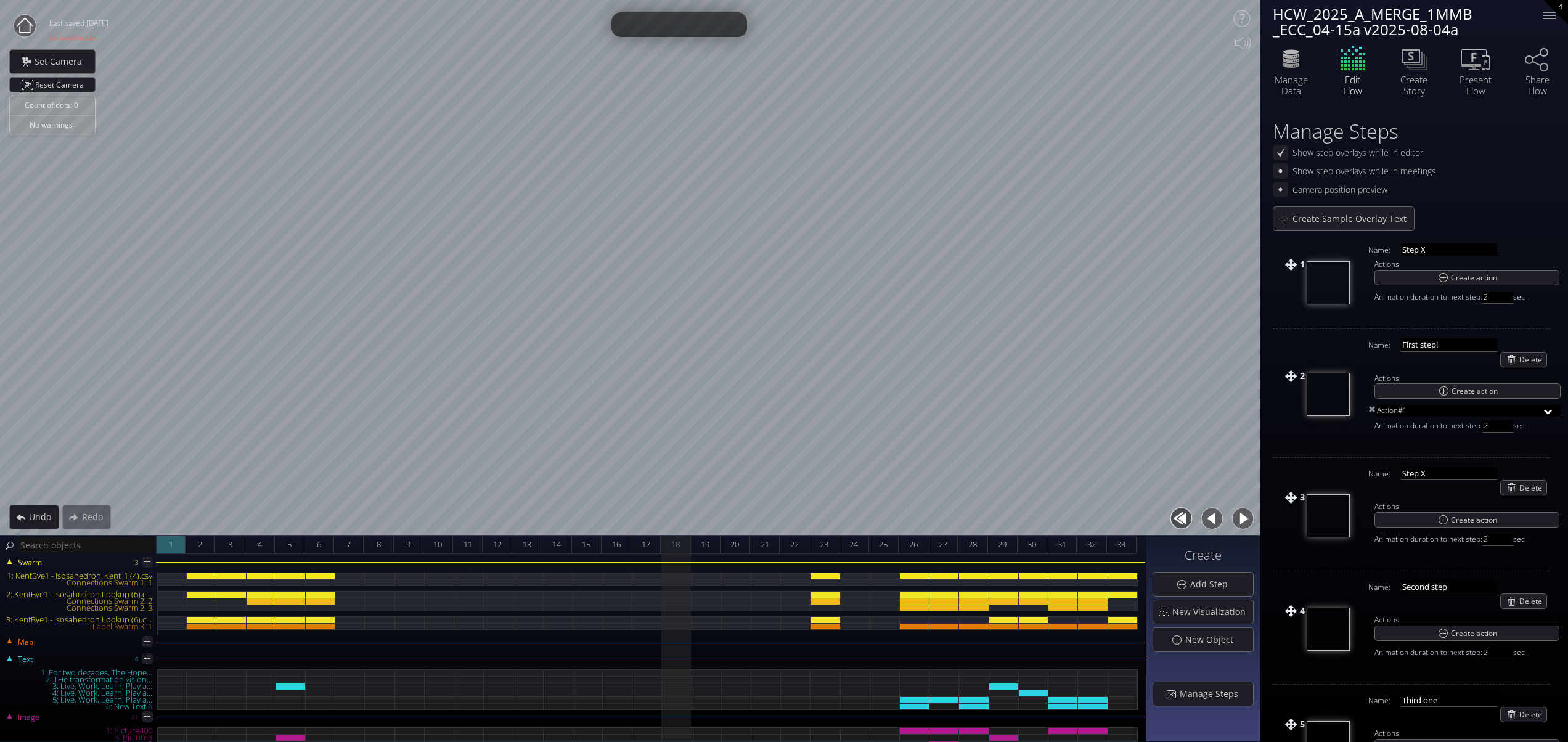
click at [176, 544] on div "1" at bounding box center [170, 545] width 30 height 19
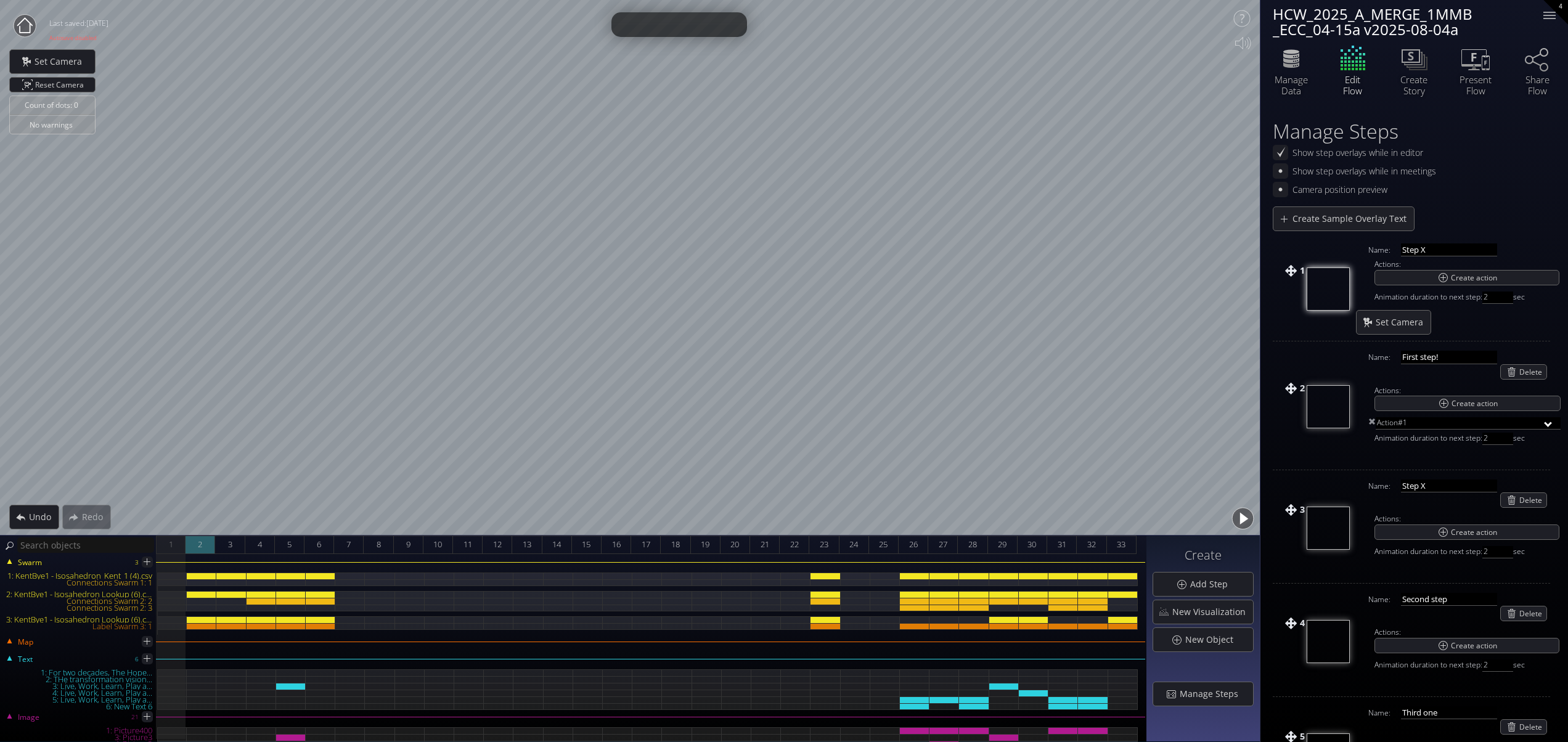
click at [195, 542] on div "2" at bounding box center [200, 545] width 30 height 19
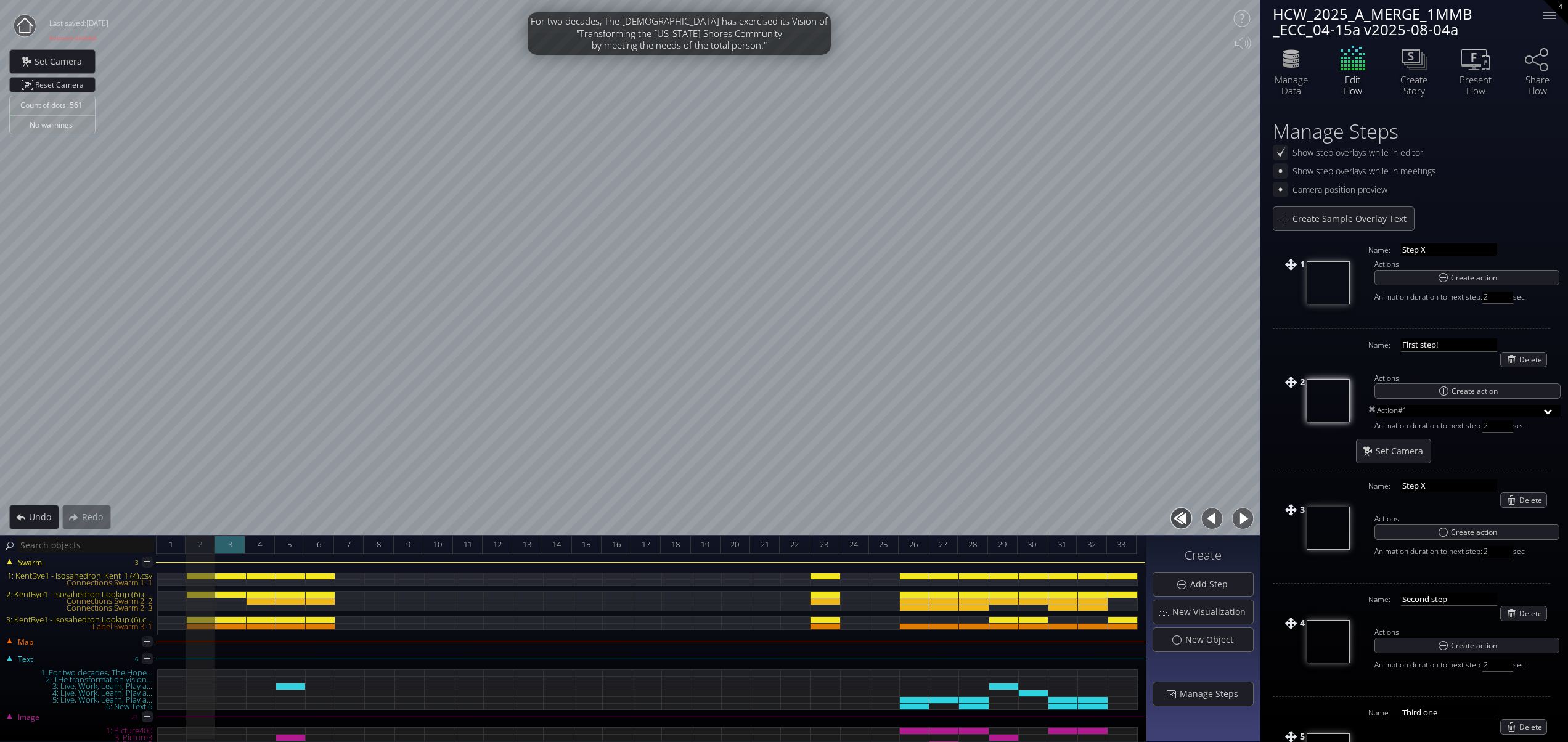
click at [221, 540] on div "3" at bounding box center [230, 545] width 30 height 19
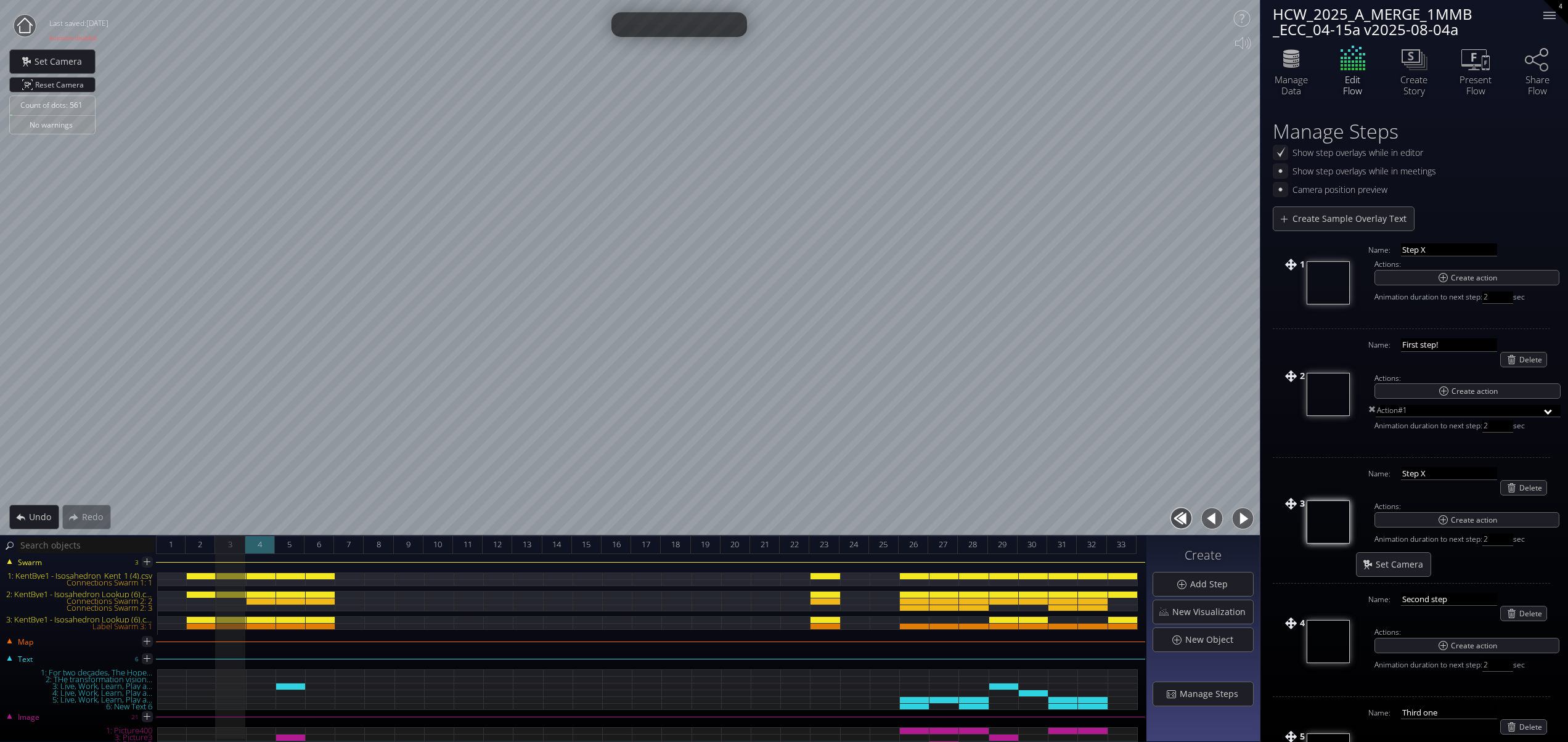
click at [252, 543] on div "4" at bounding box center [259, 545] width 30 height 19
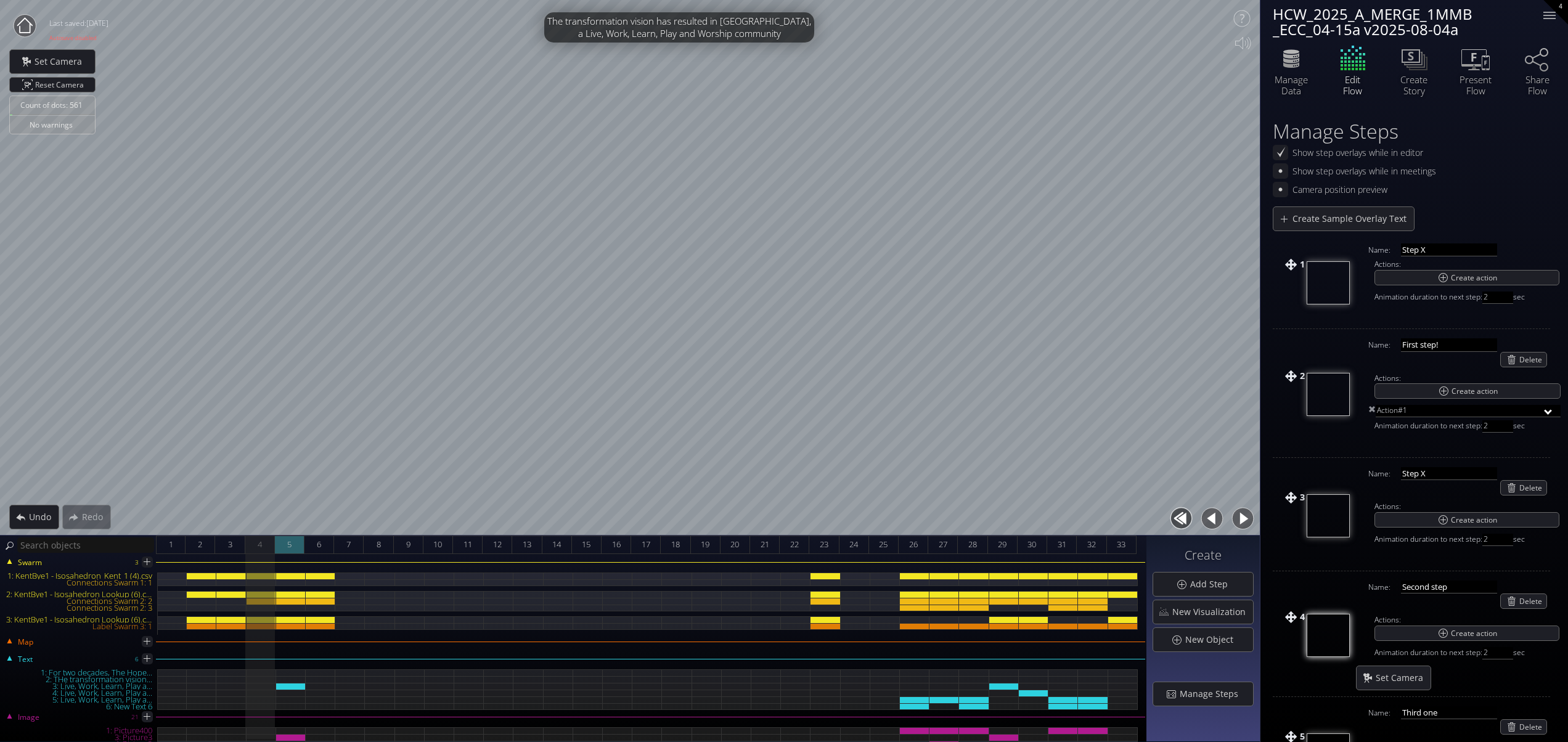
click at [287, 540] on span "5" at bounding box center [289, 544] width 4 height 15
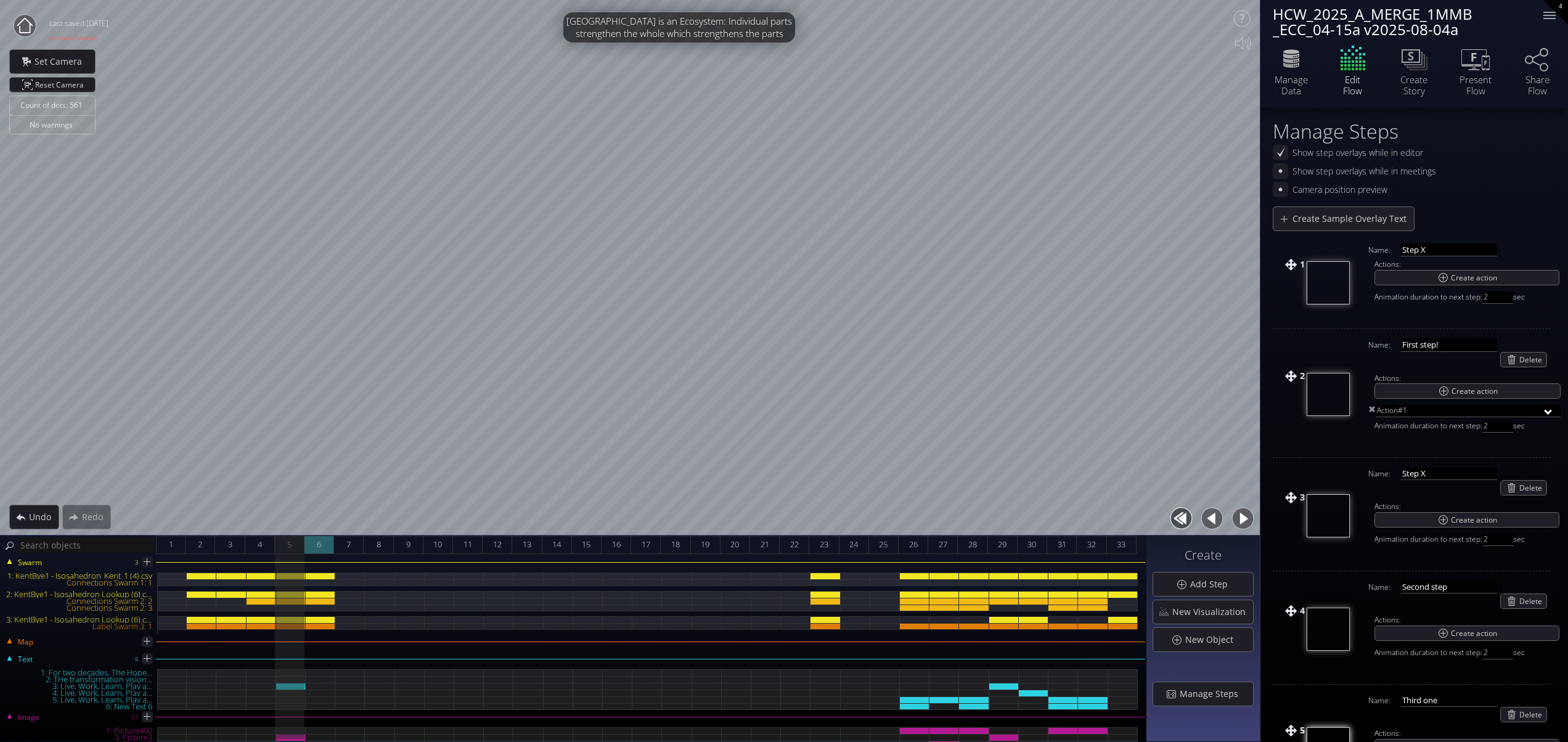
scroll to position [39, 0]
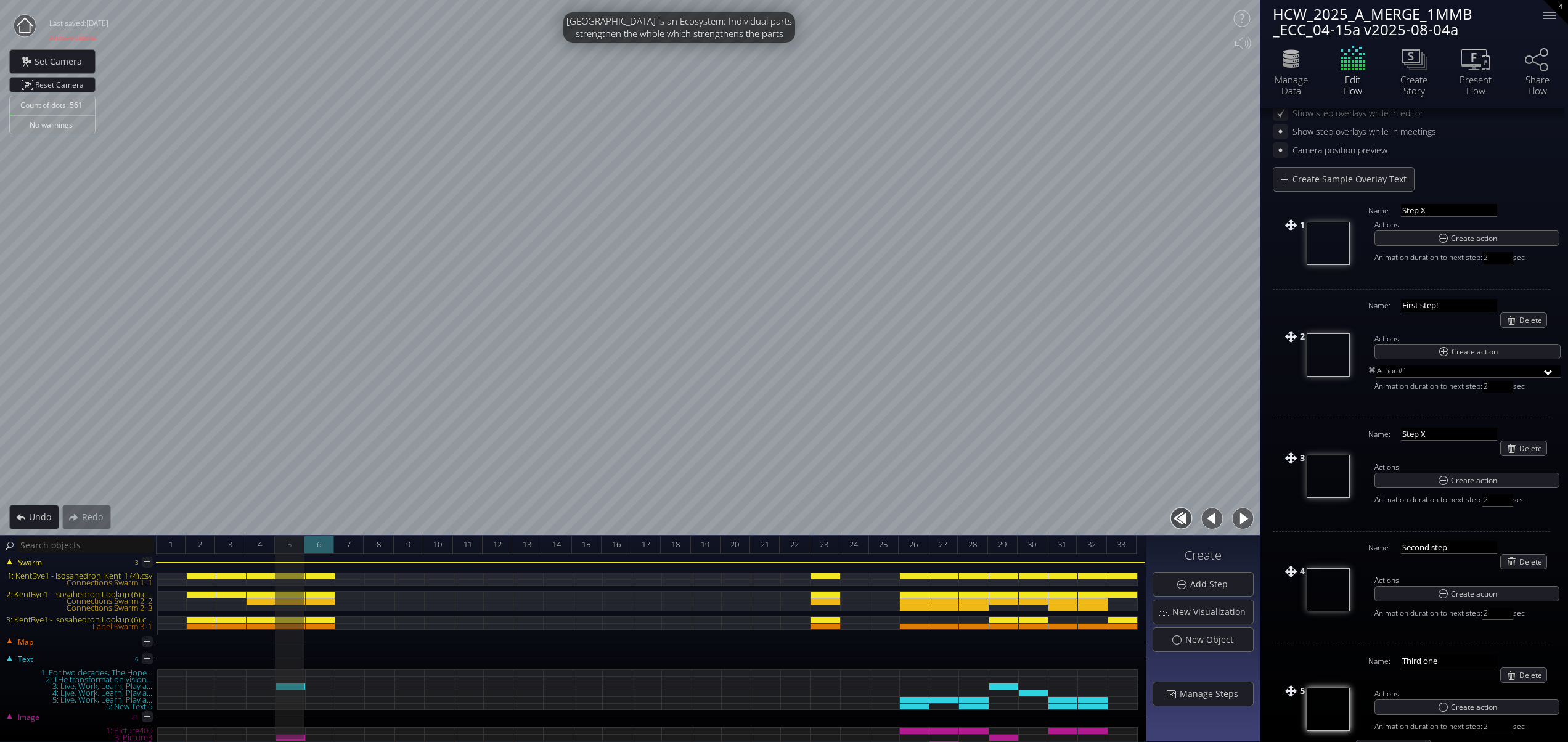
click at [320, 533] on div "Count of dots: 561 No warnings Close Calibrate to floor or table Close Tap anyw…" at bounding box center [784, 371] width 1568 height 742
click at [340, 543] on div "7" at bounding box center [349, 545] width 30 height 19
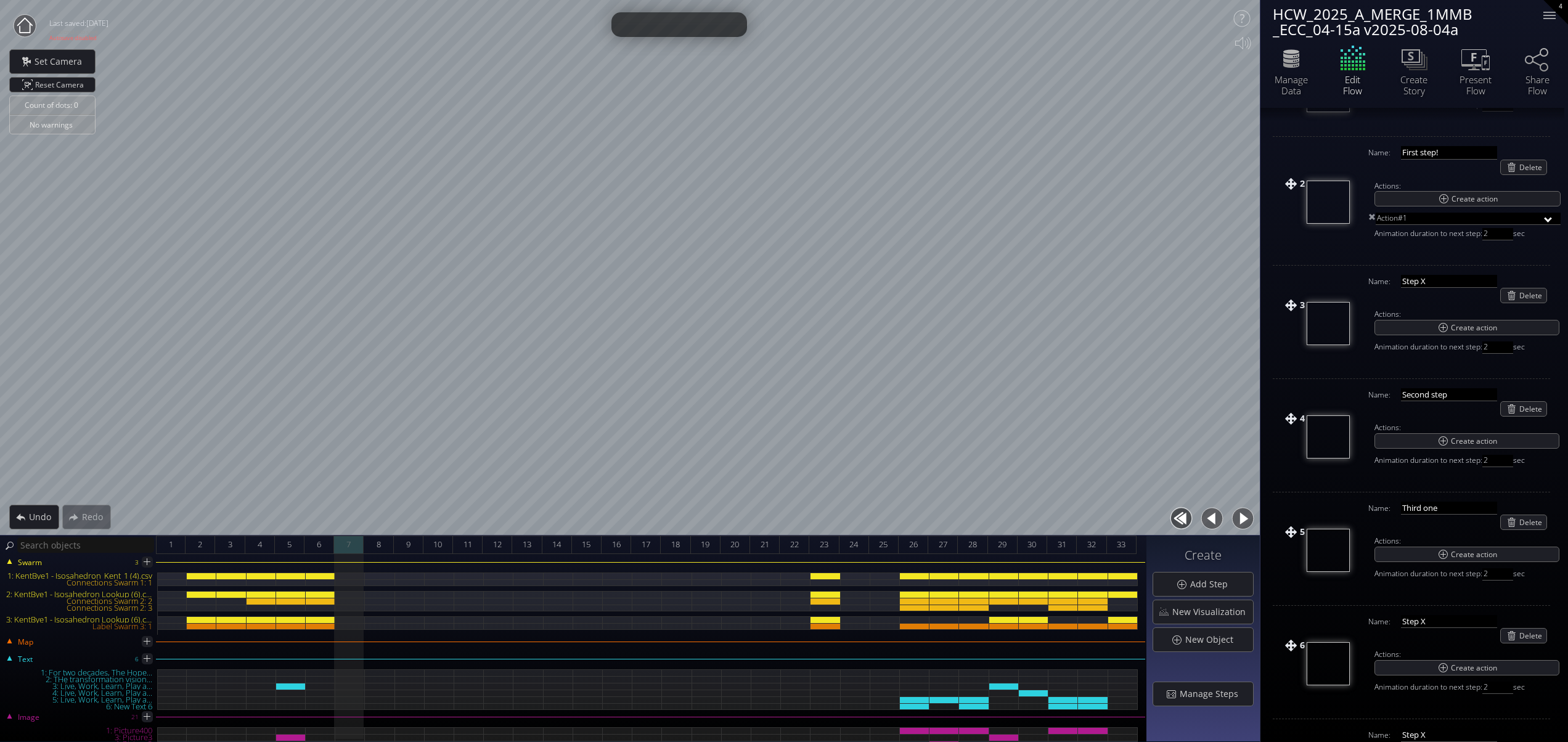
scroll to position [267, 0]
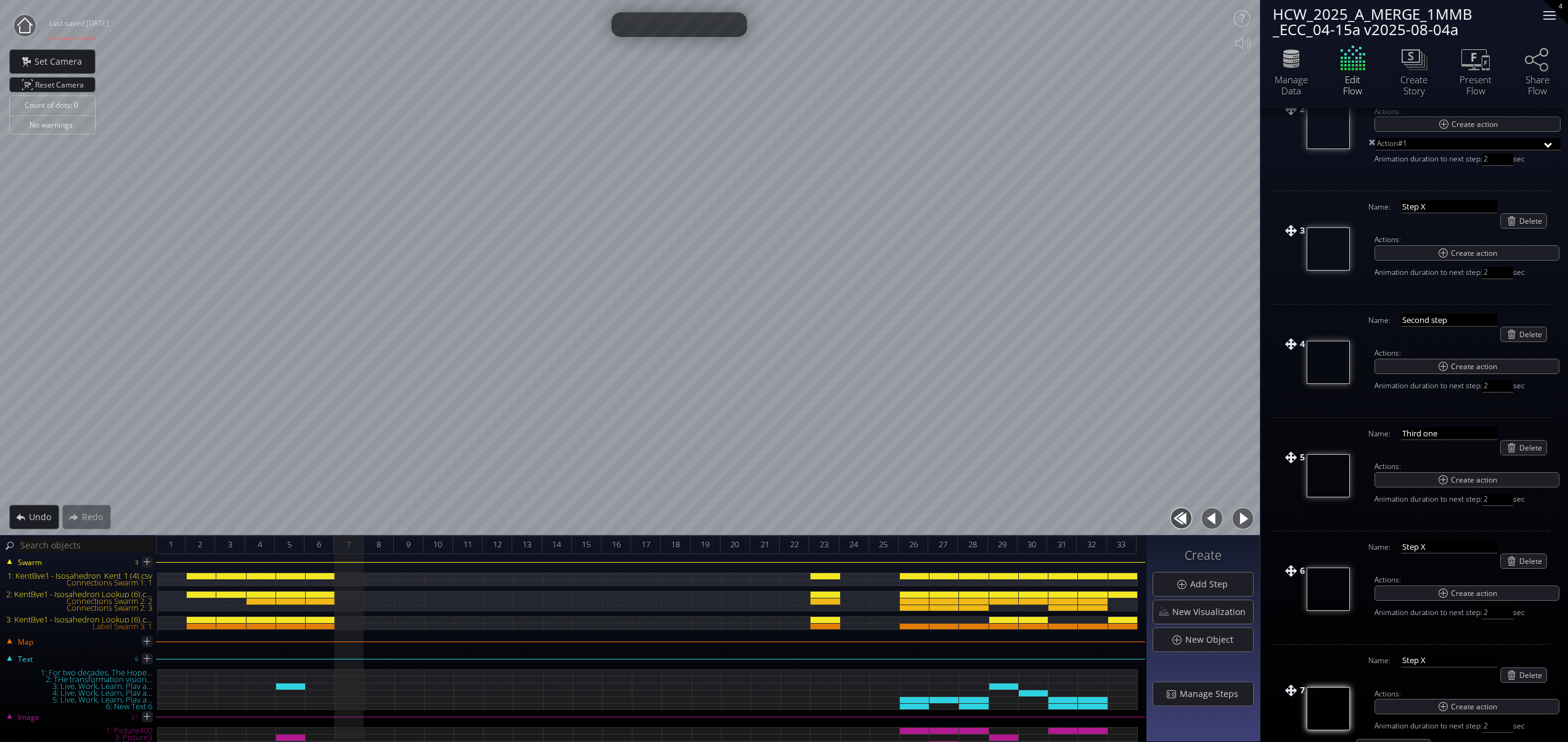
click at [1553, 11] on div at bounding box center [1549, 15] width 25 height 25
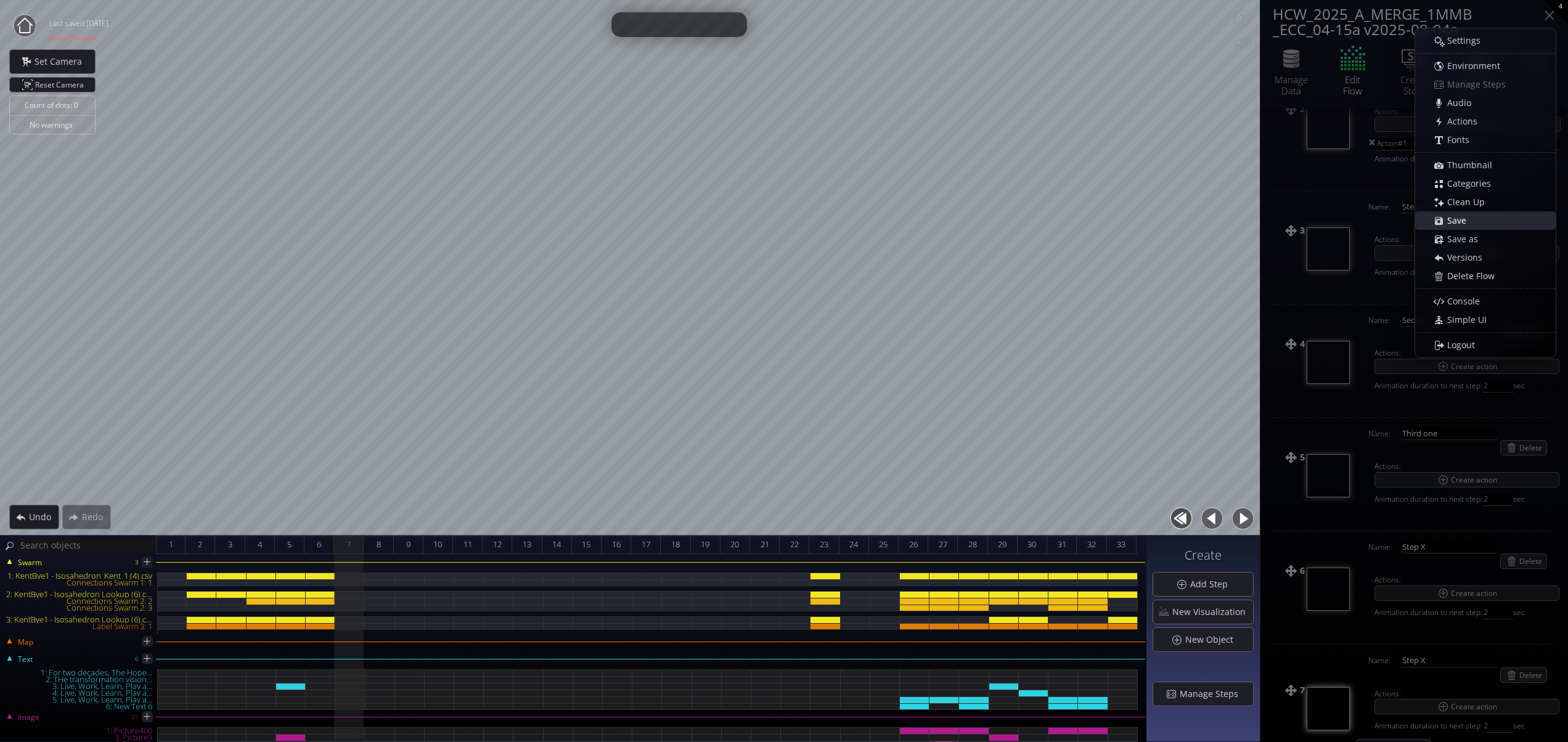
click at [1453, 223] on span "Save" at bounding box center [1460, 221] width 27 height 12
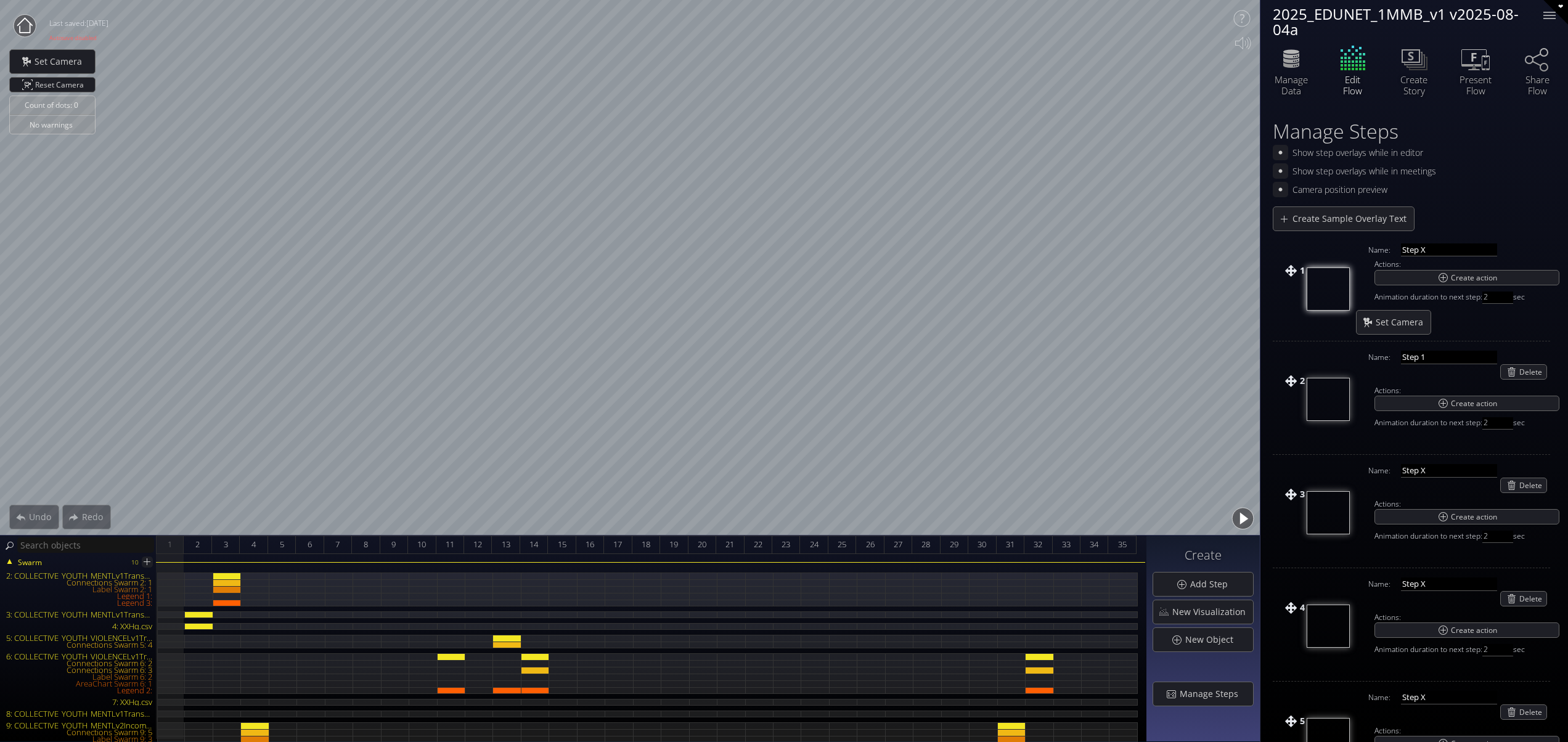
click at [1240, 519] on button "button" at bounding box center [1243, 519] width 27 height 27
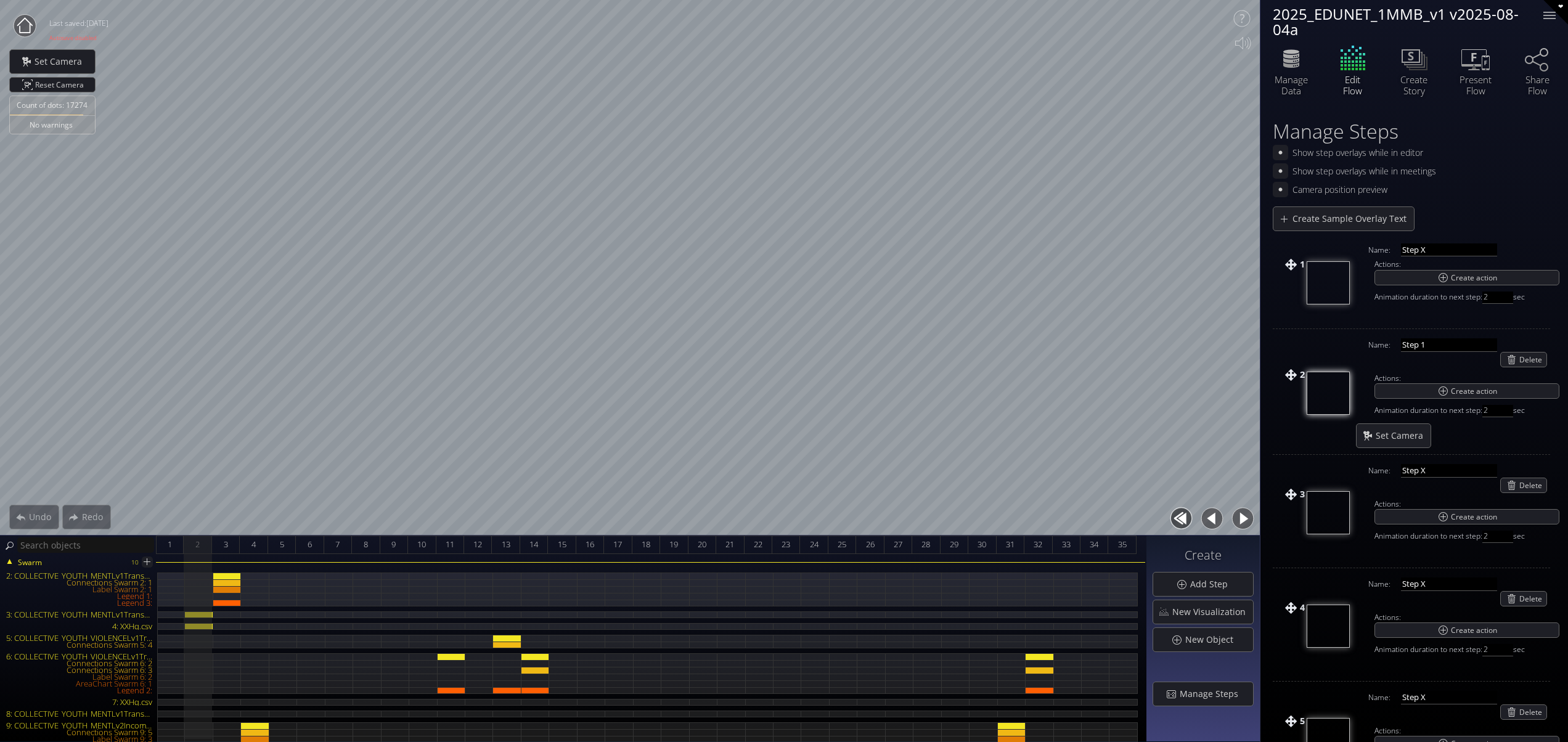
click at [1241, 518] on button "button" at bounding box center [1243, 519] width 27 height 27
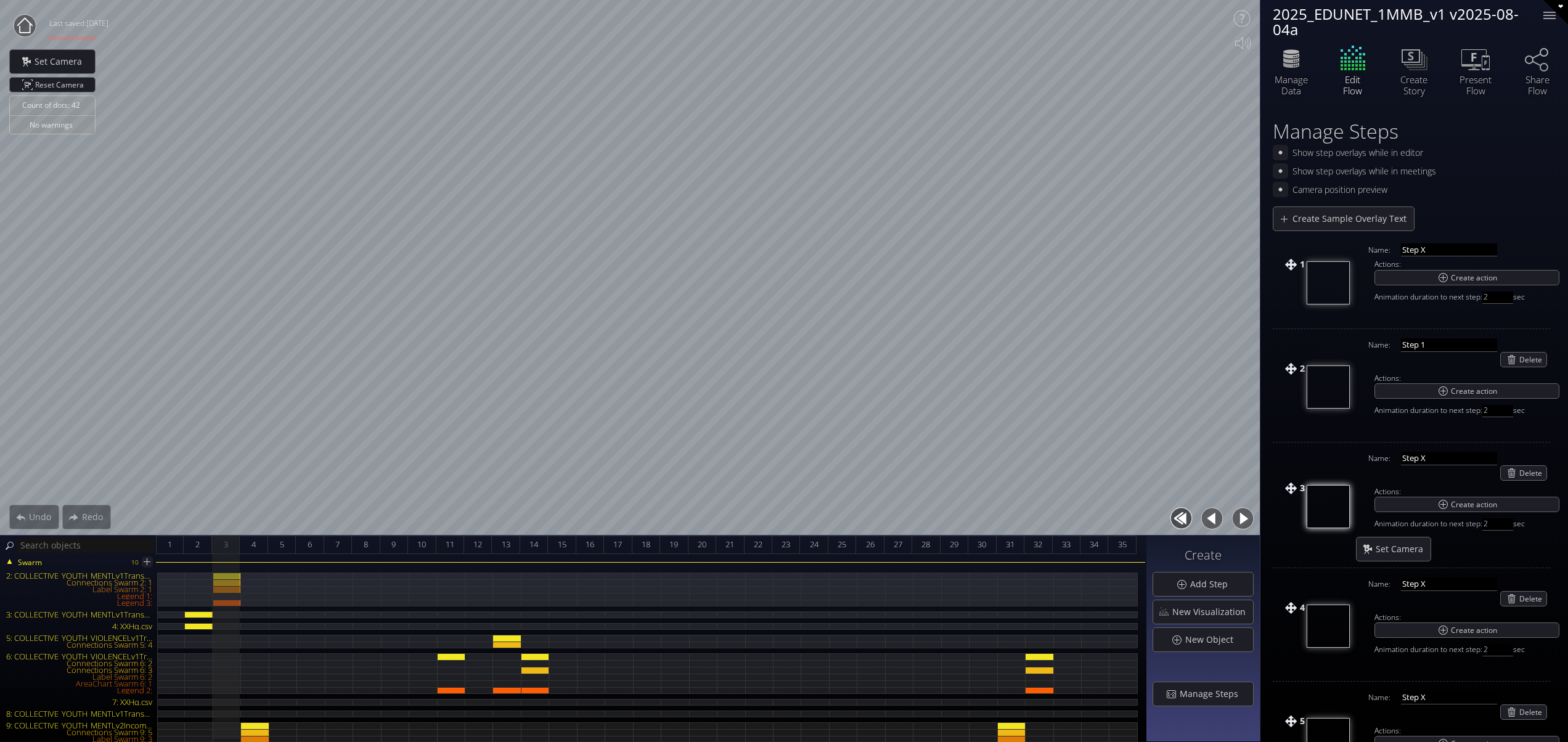
click at [1241, 519] on button "button" at bounding box center [1243, 519] width 27 height 27
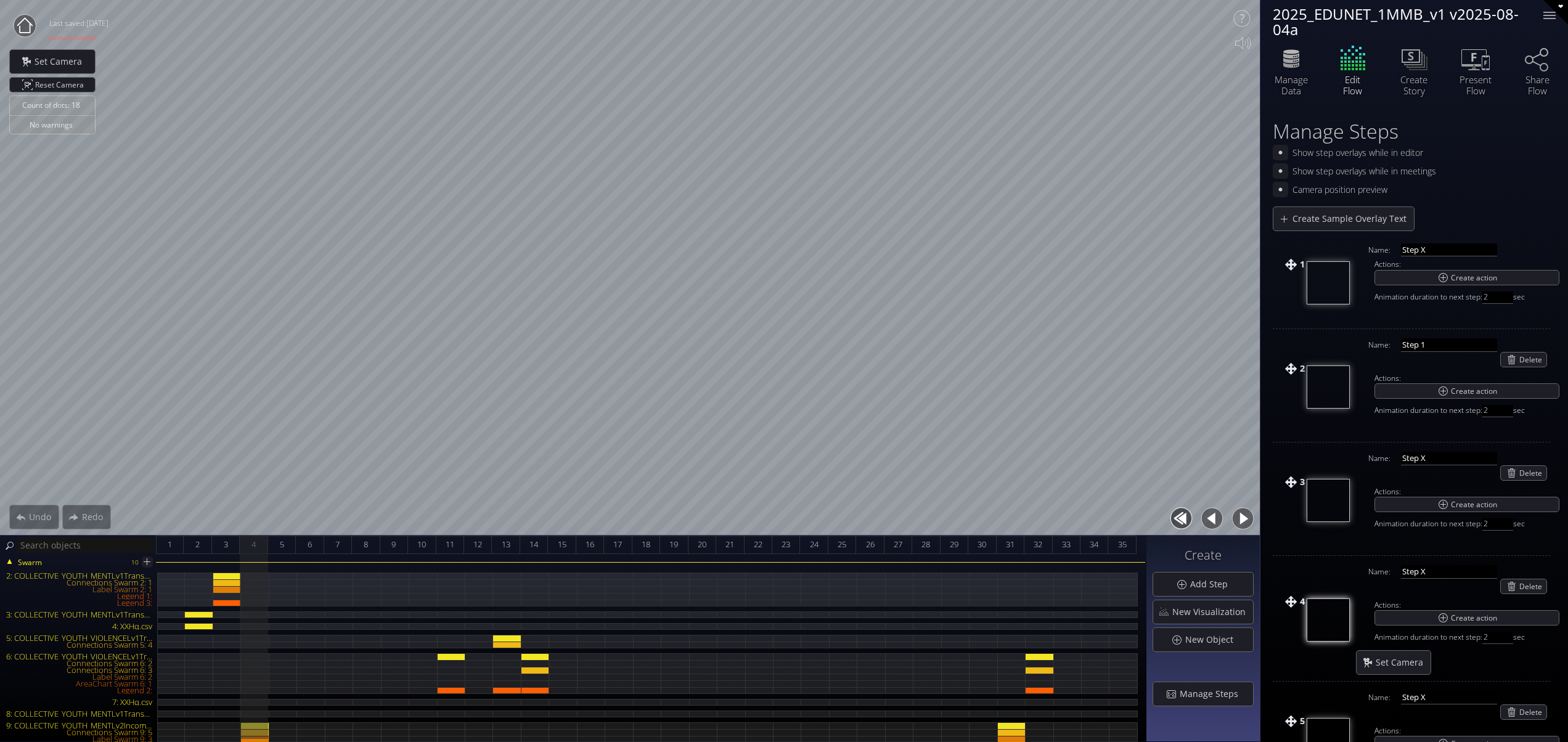
click at [1241, 518] on button "button" at bounding box center [1243, 519] width 27 height 27
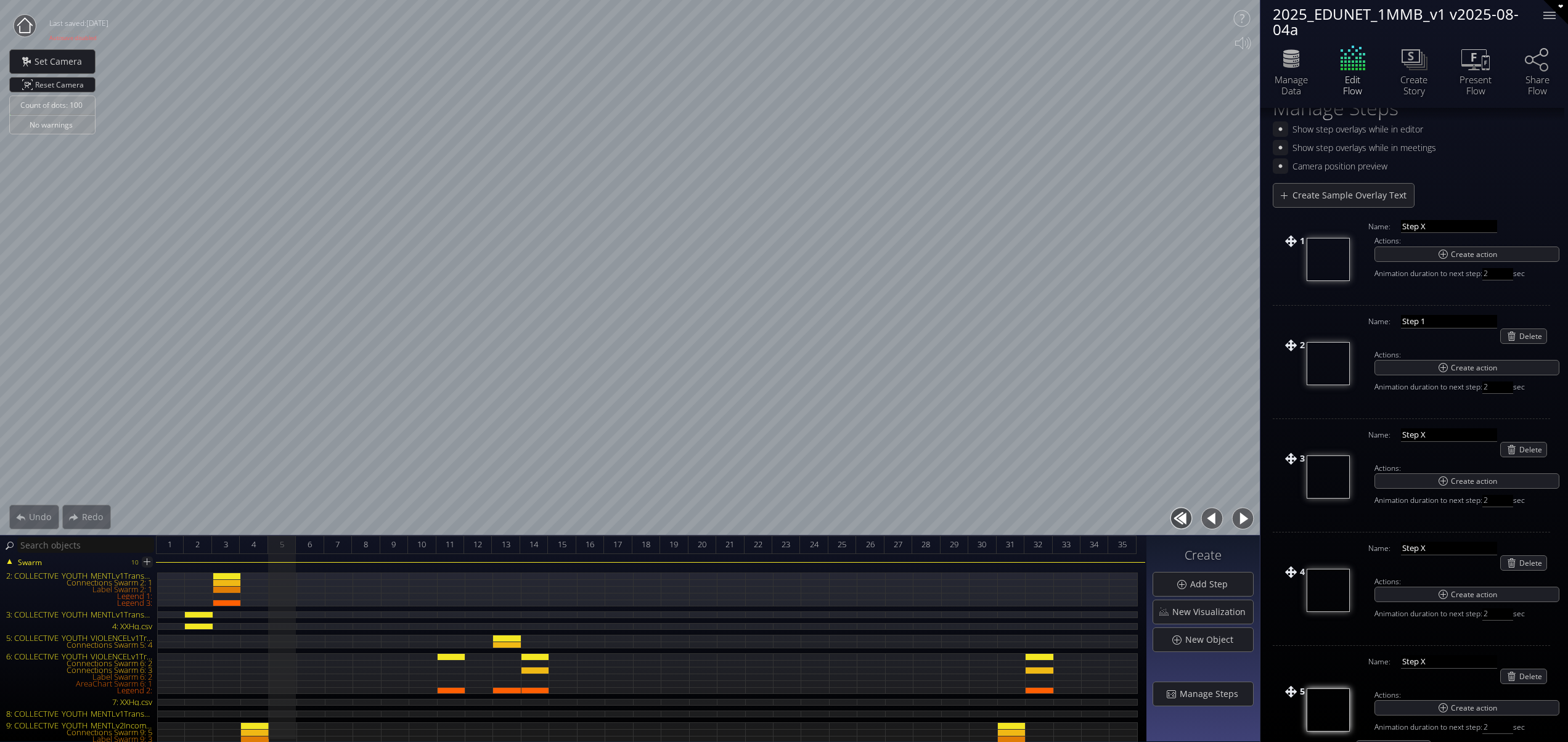
click at [1241, 518] on button "button" at bounding box center [1243, 519] width 27 height 27
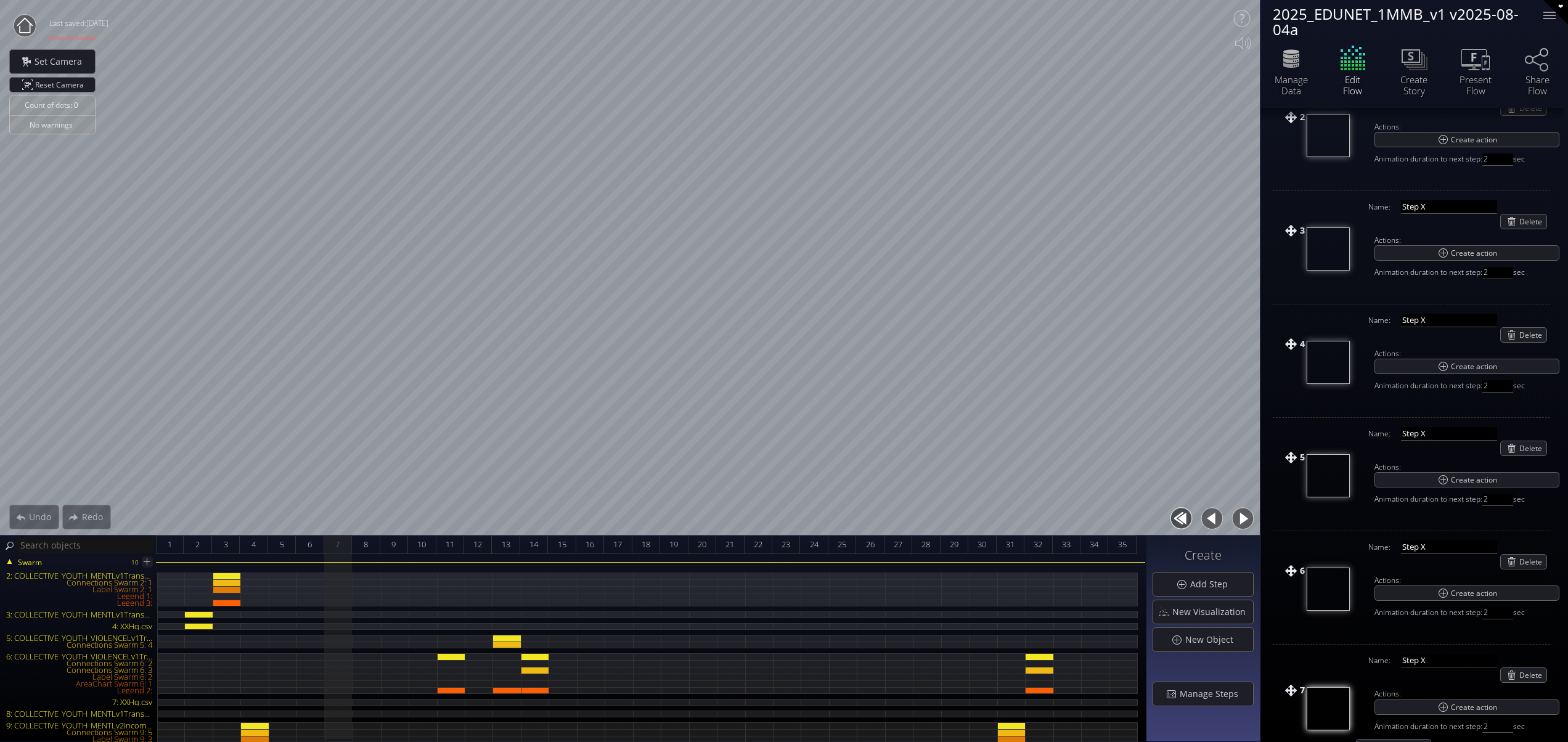
click at [1241, 518] on button "button" at bounding box center [1243, 519] width 27 height 27
click at [1242, 518] on button "button" at bounding box center [1243, 519] width 27 height 27
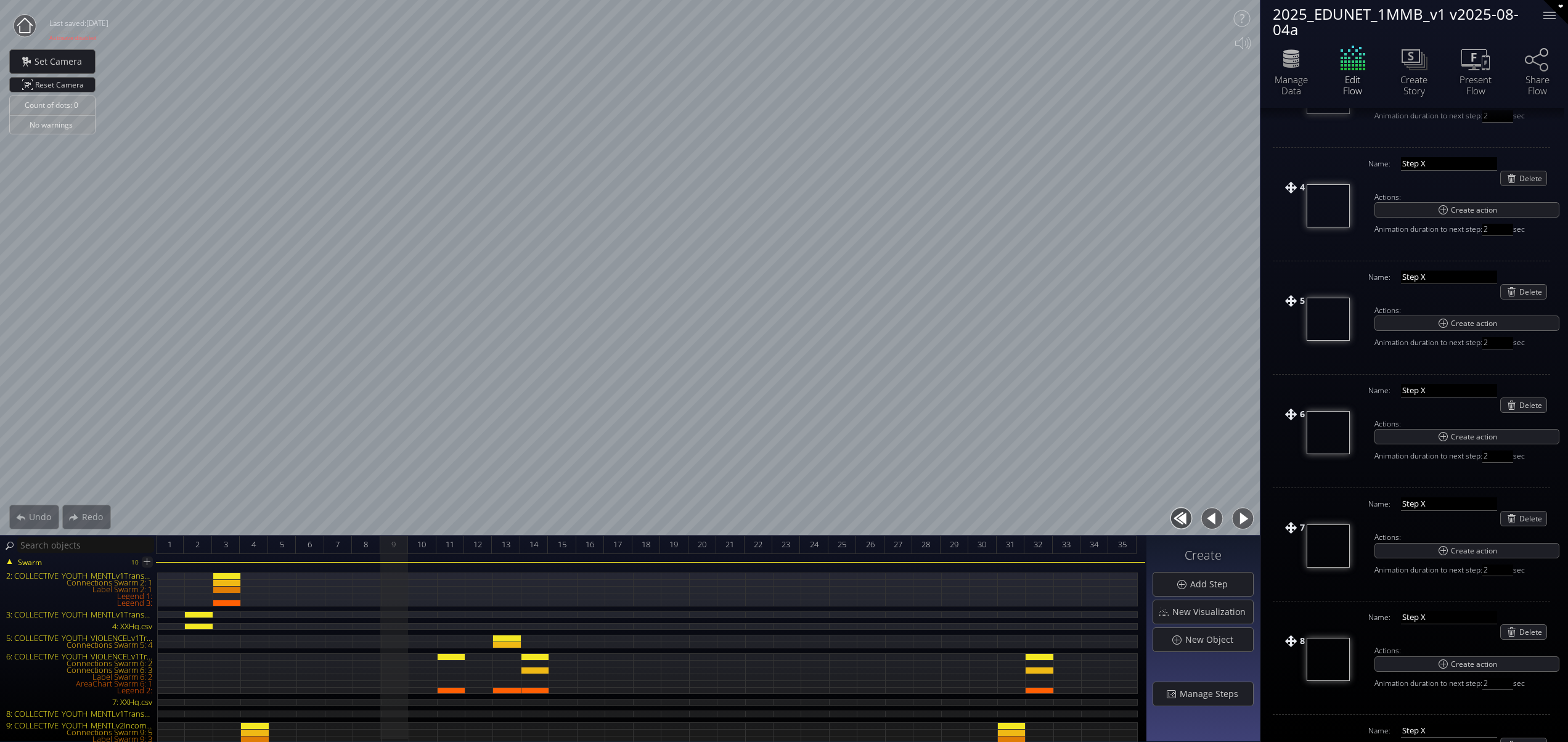
scroll to position [479, 0]
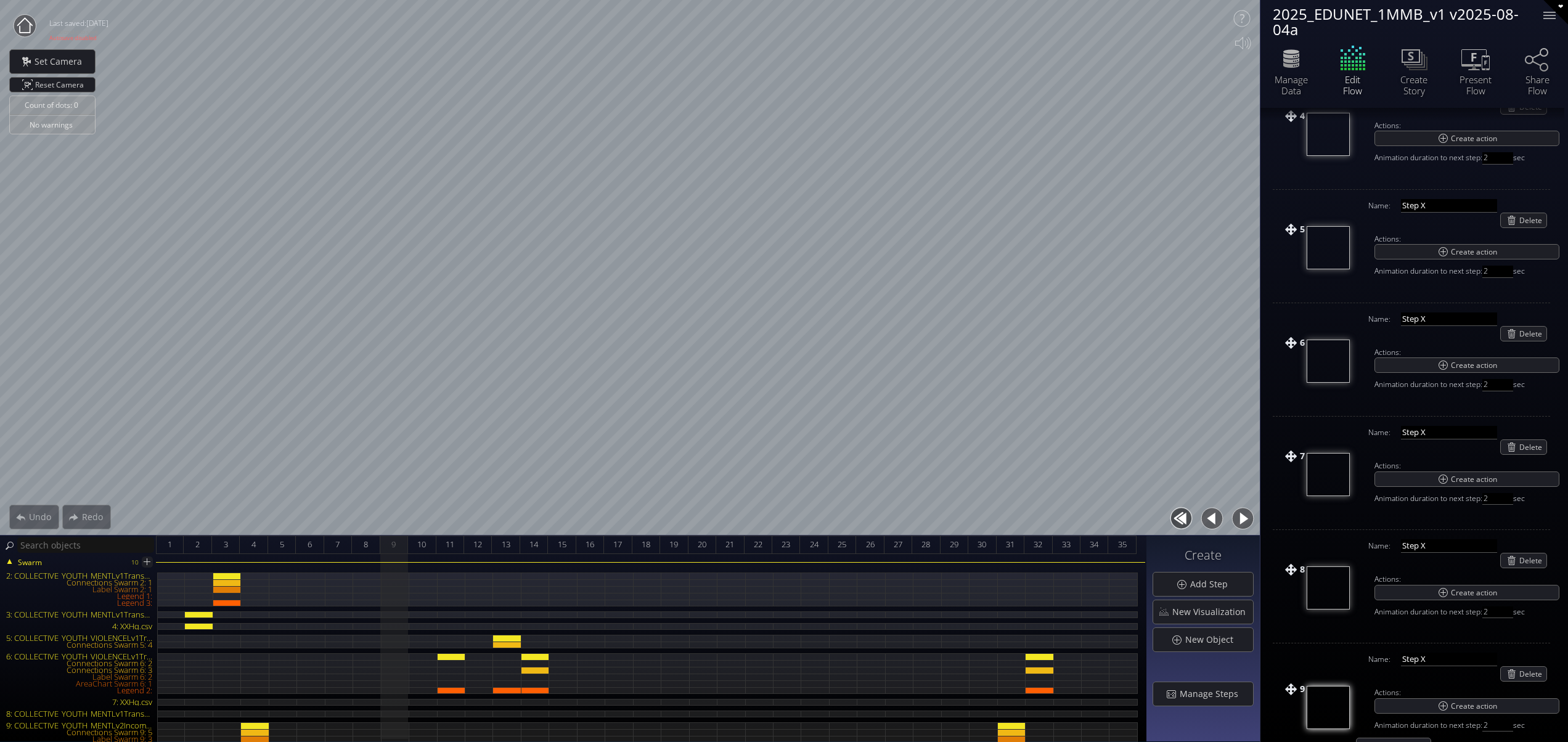
click at [1241, 511] on button "button" at bounding box center [1243, 519] width 27 height 27
drag, startPoint x: 444, startPoint y: 540, endPoint x: 468, endPoint y: 546, distance: 24.7
click at [445, 542] on span "11" at bounding box center [450, 544] width 9 height 15
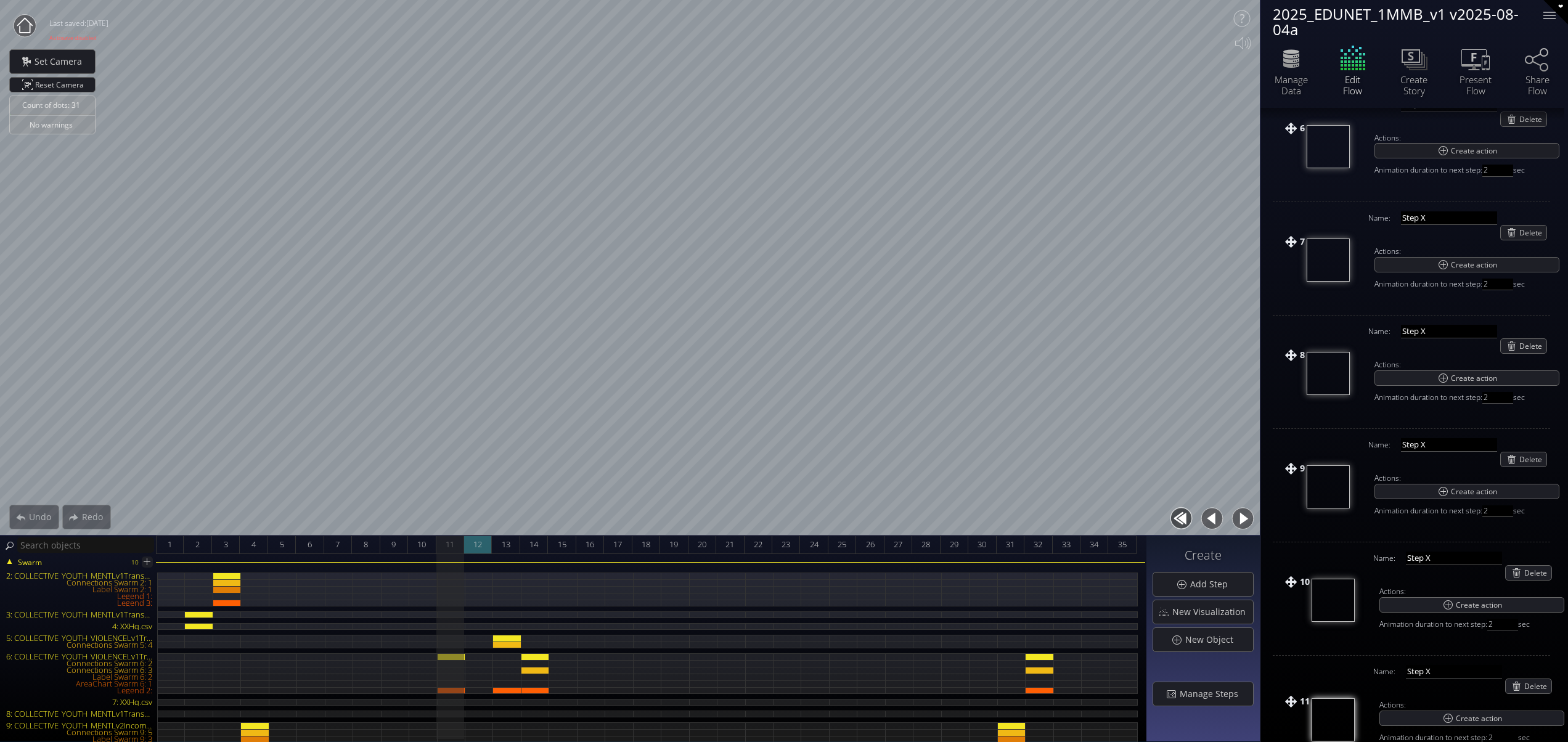
scroll to position [707, 0]
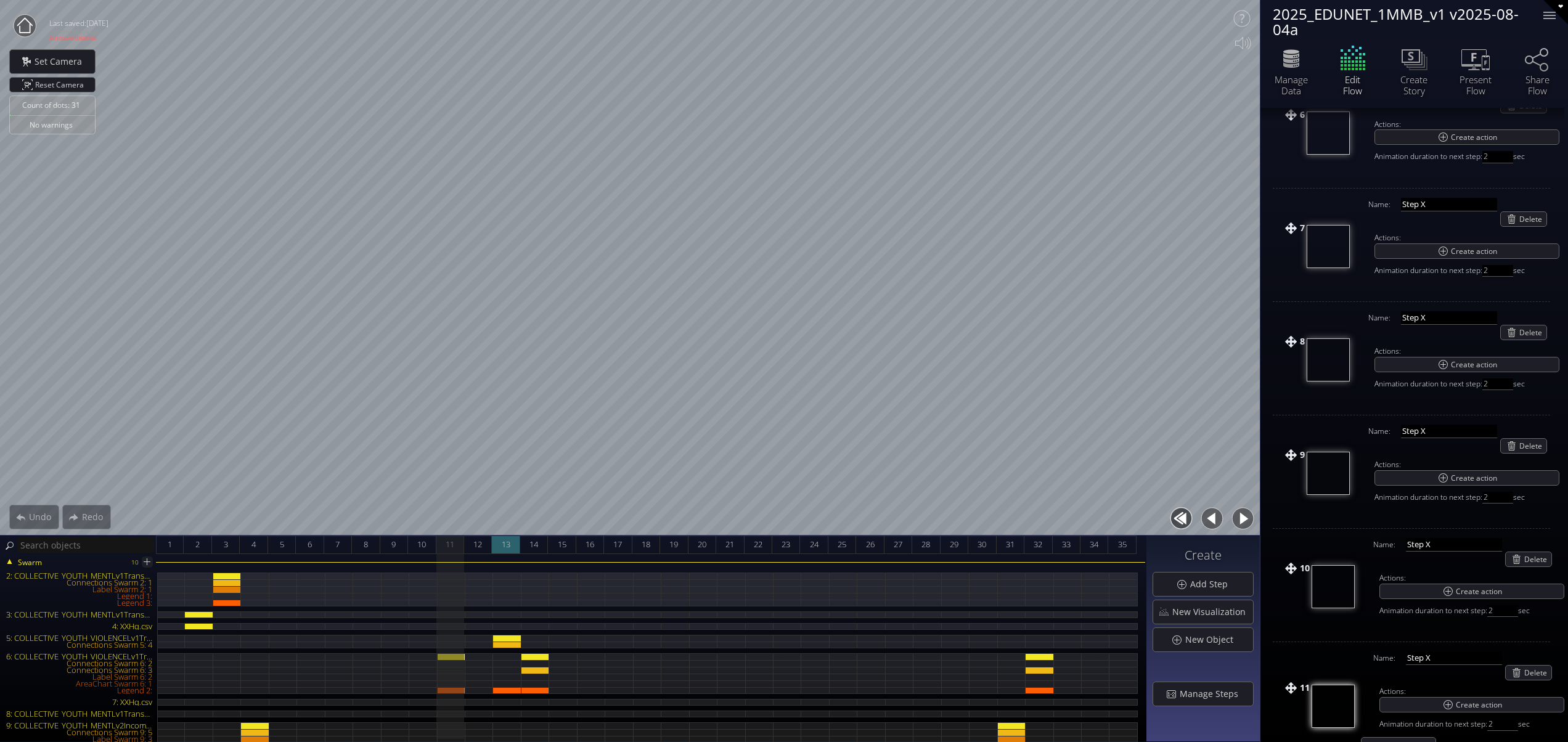
drag, startPoint x: 472, startPoint y: 543, endPoint x: 503, endPoint y: 543, distance: 31.0
click at [472, 543] on div "12" at bounding box center [478, 545] width 27 height 19
click at [510, 541] on span "13" at bounding box center [506, 544] width 9 height 15
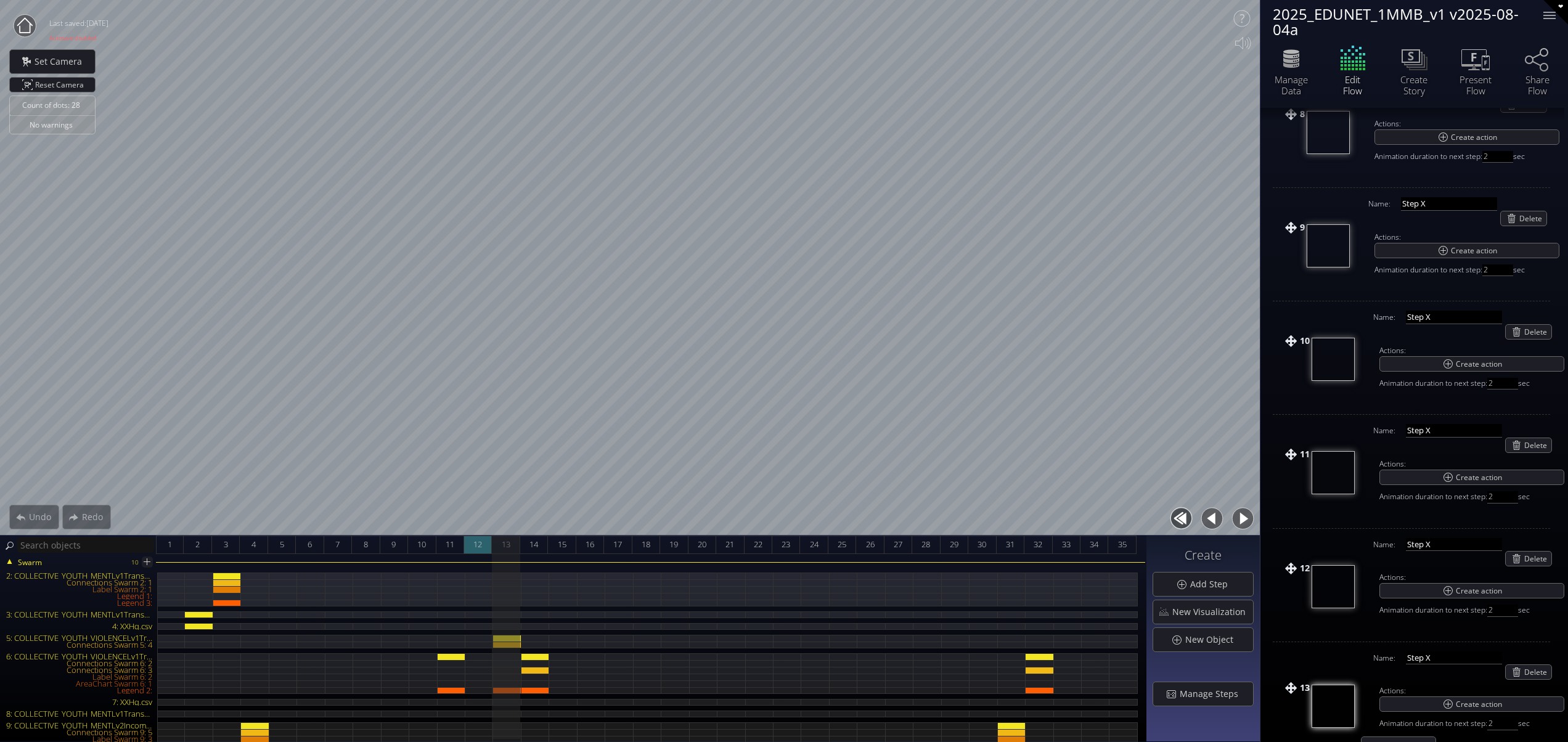
click at [479, 543] on span "12" at bounding box center [478, 544] width 9 height 15
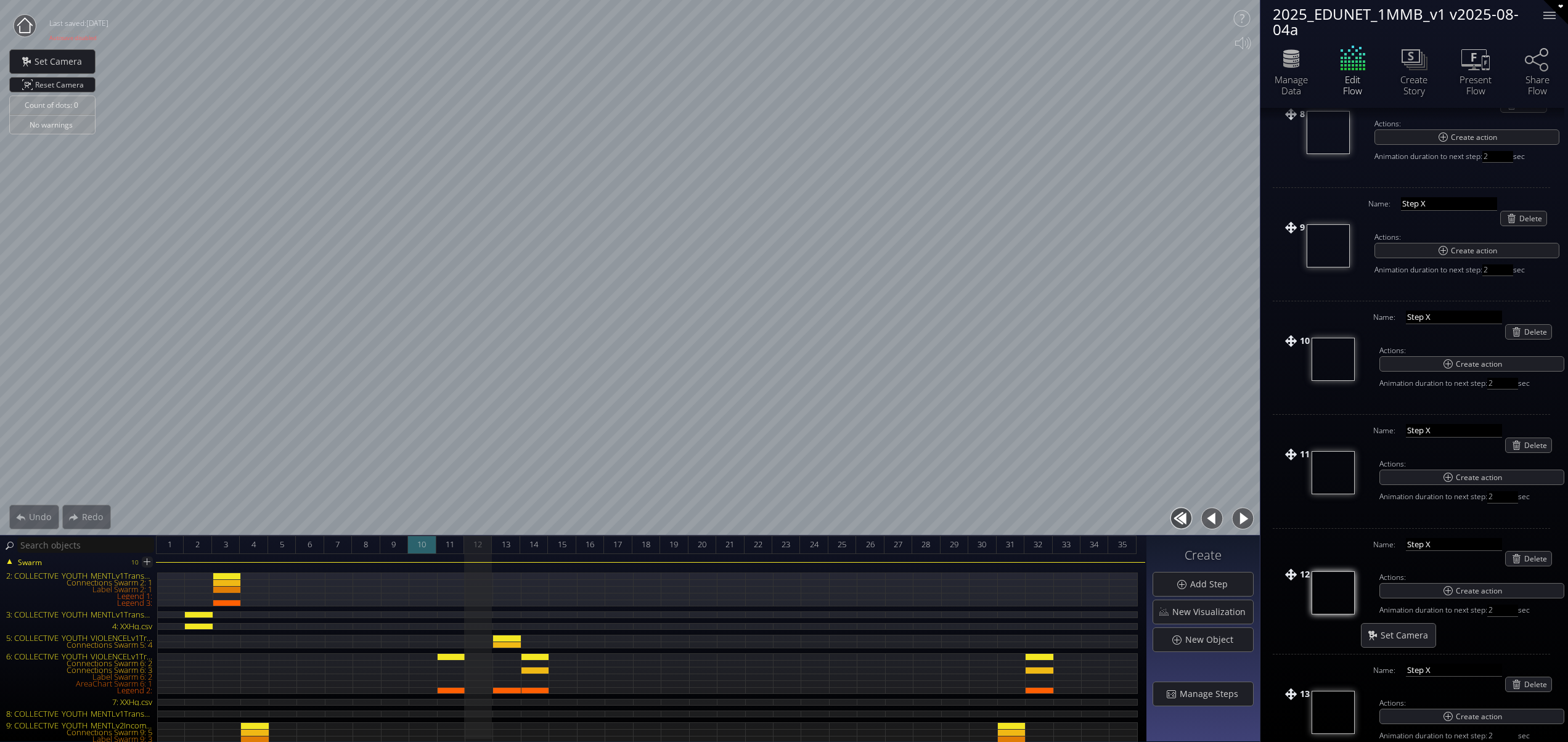
click at [420, 542] on span "10" at bounding box center [421, 544] width 9 height 15
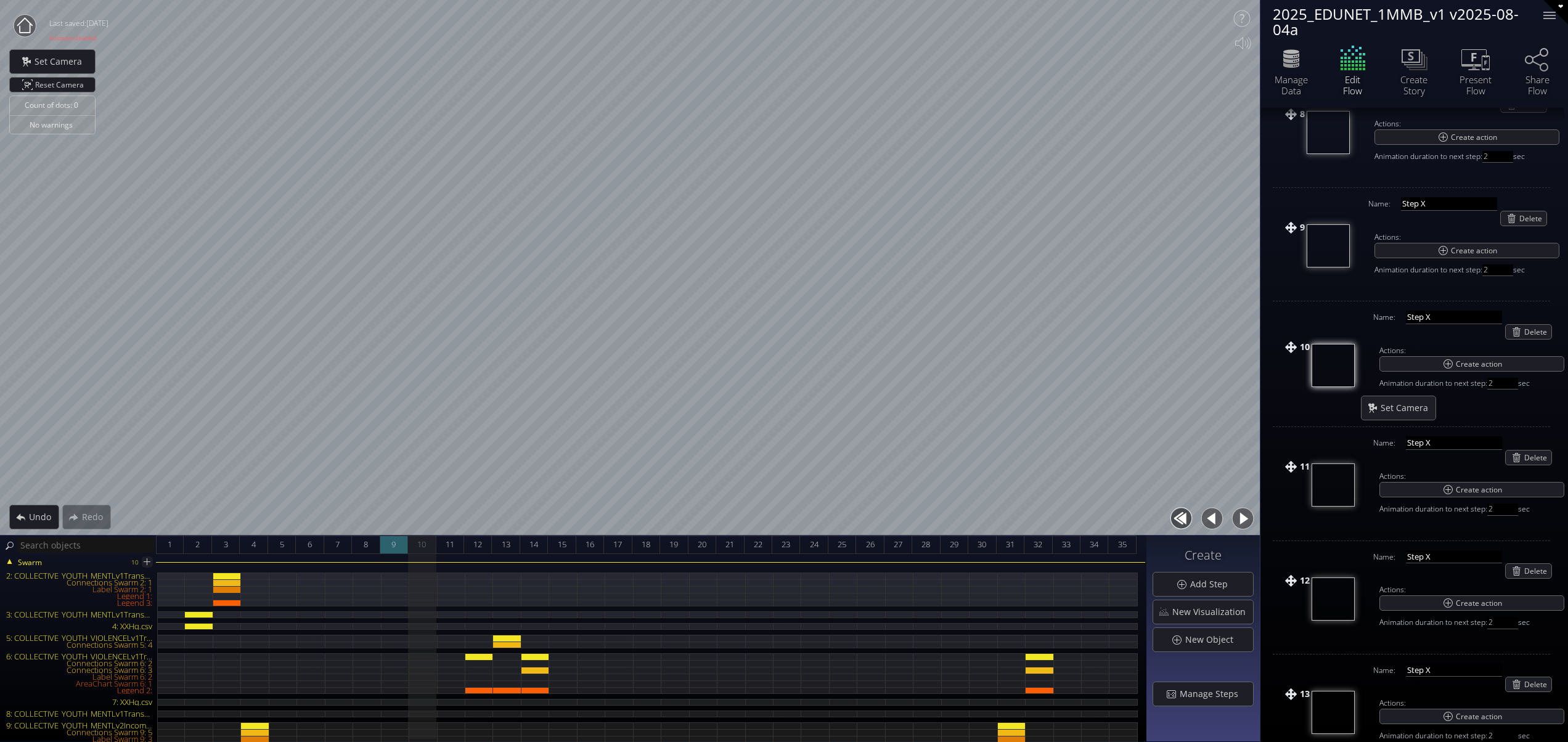
click at [402, 537] on div "9" at bounding box center [394, 545] width 27 height 19
click at [425, 543] on span "10" at bounding box center [421, 544] width 9 height 15
click at [1546, 15] on div at bounding box center [1549, 15] width 25 height 25
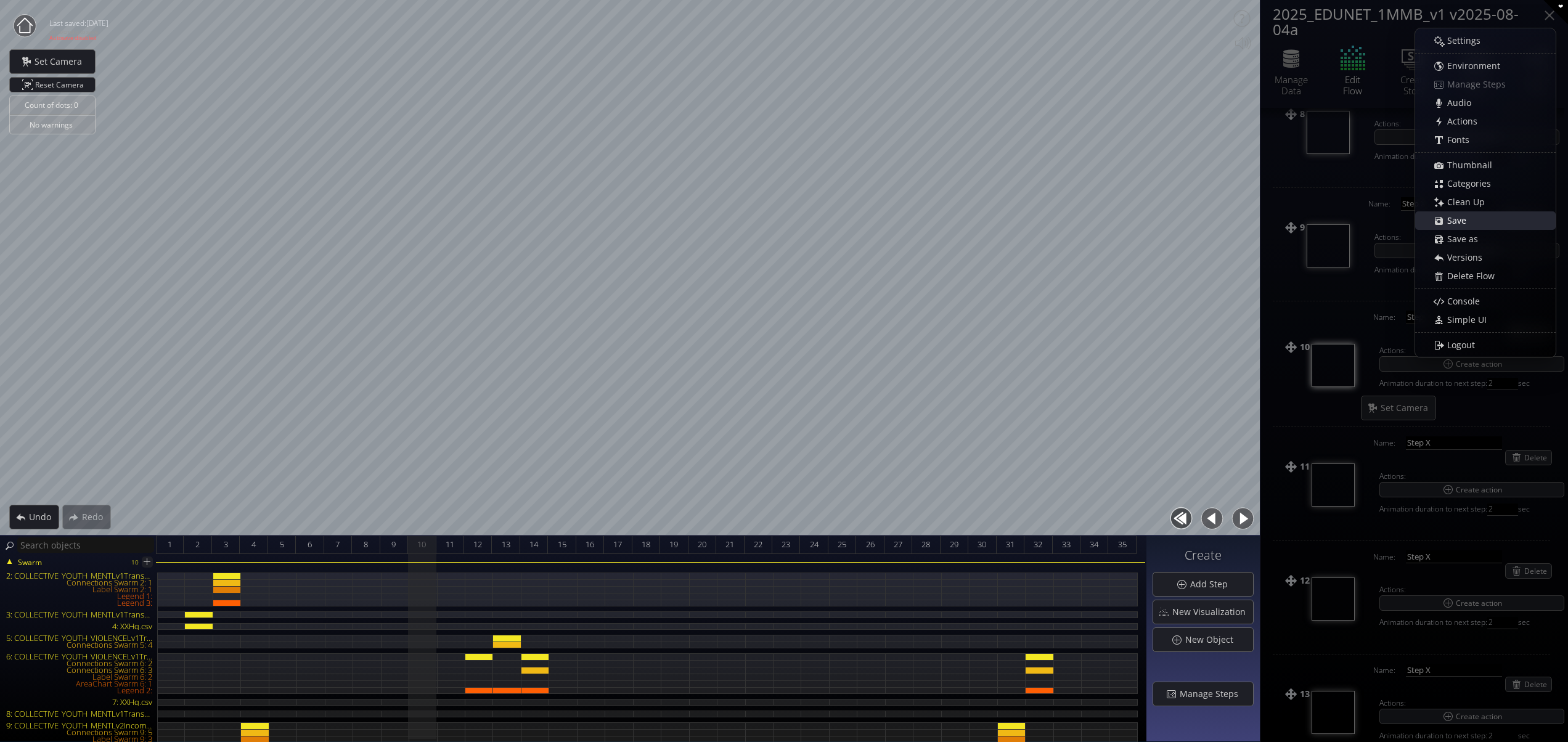
click at [1447, 221] on span "Save" at bounding box center [1460, 221] width 27 height 12
